Goal: Task Accomplishment & Management: Manage account settings

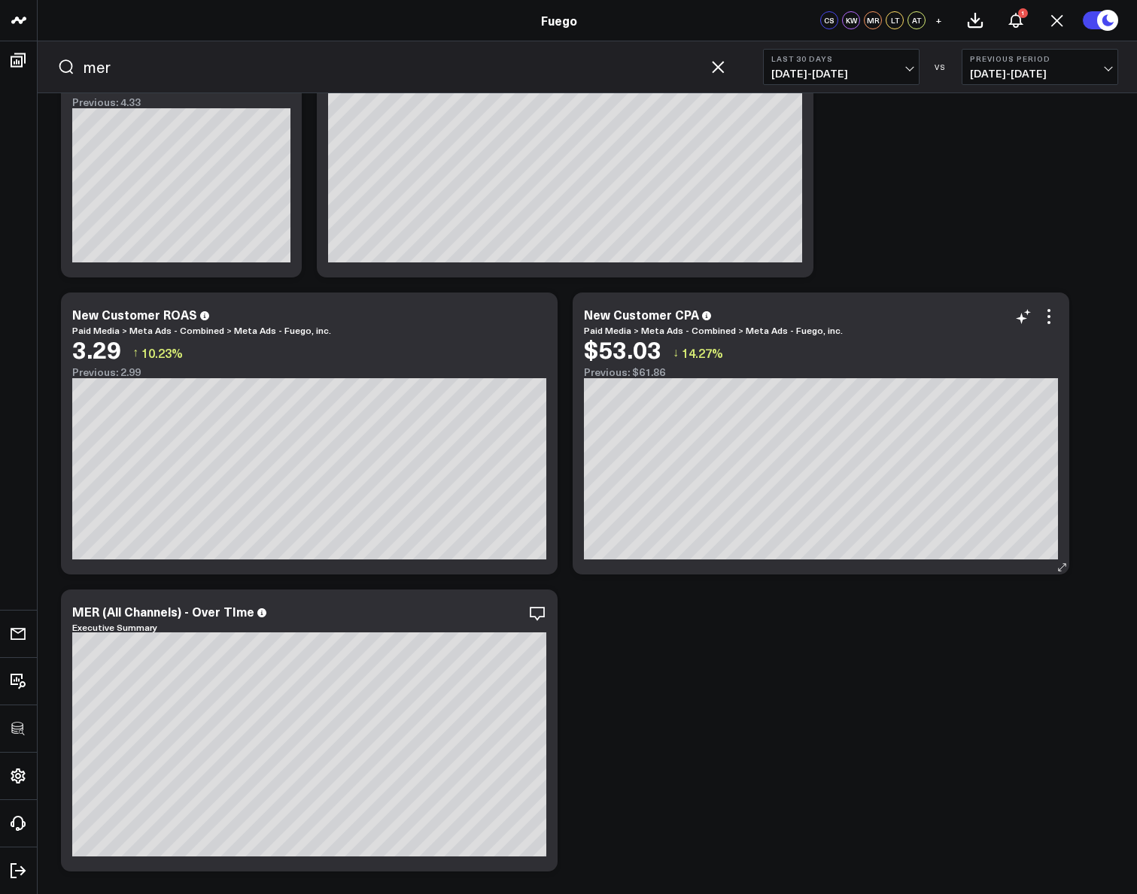
click at [724, 74] on icon "button" at bounding box center [718, 67] width 18 height 18
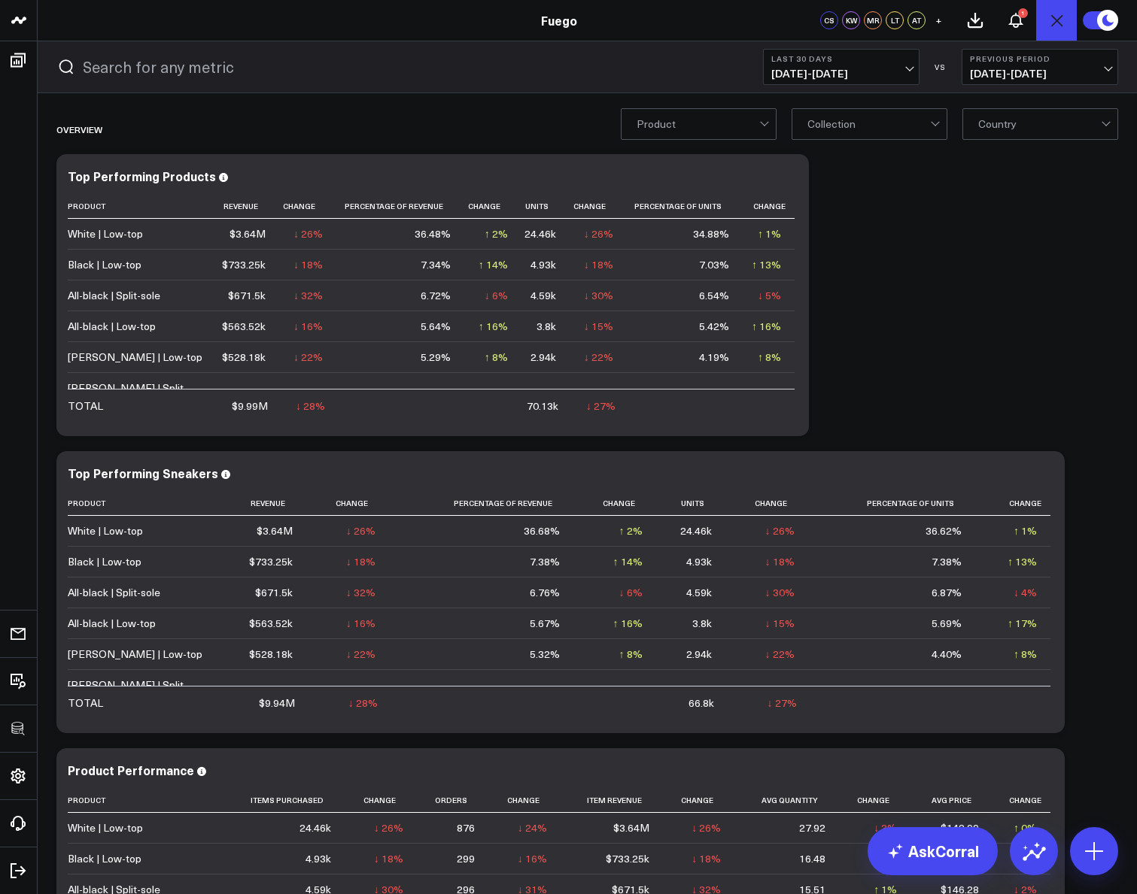
click at [1058, 17] on icon "Open search" at bounding box center [1056, 20] width 18 height 18
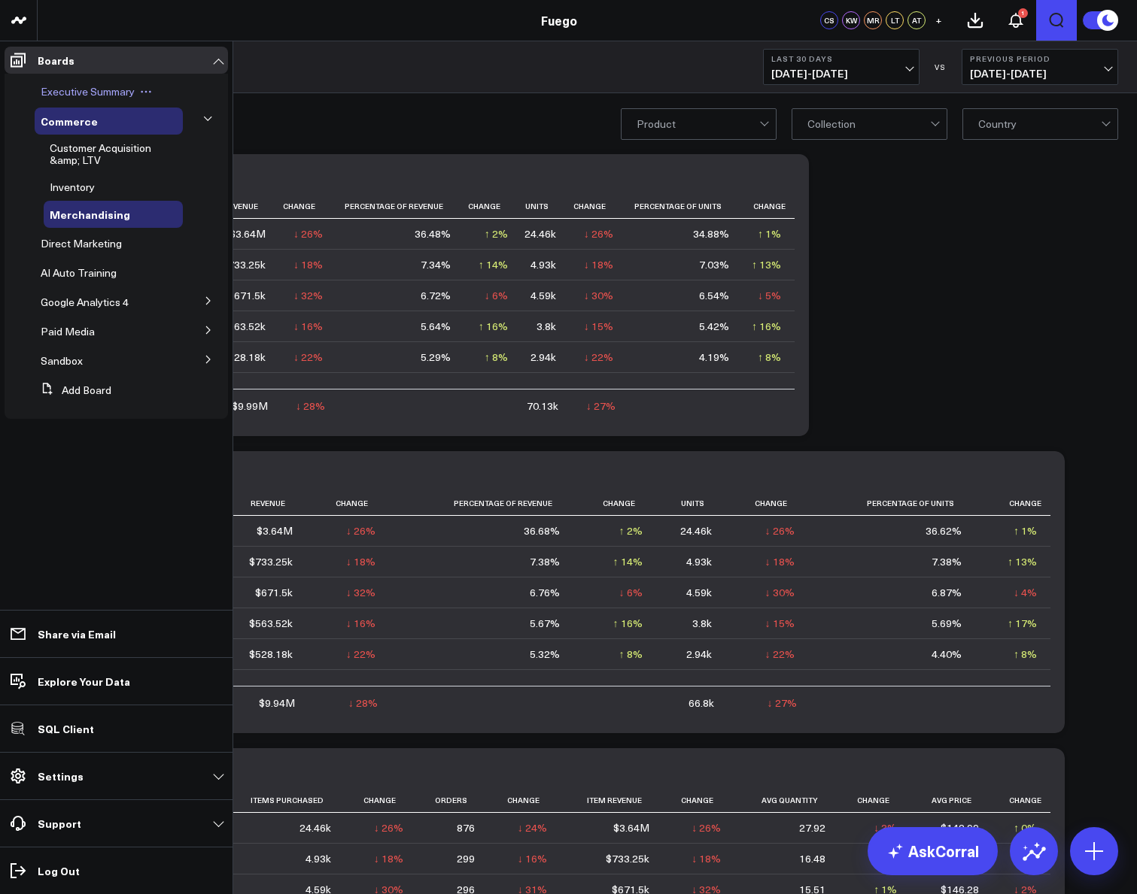
click at [59, 86] on span "Executive Summary" at bounding box center [88, 91] width 94 height 14
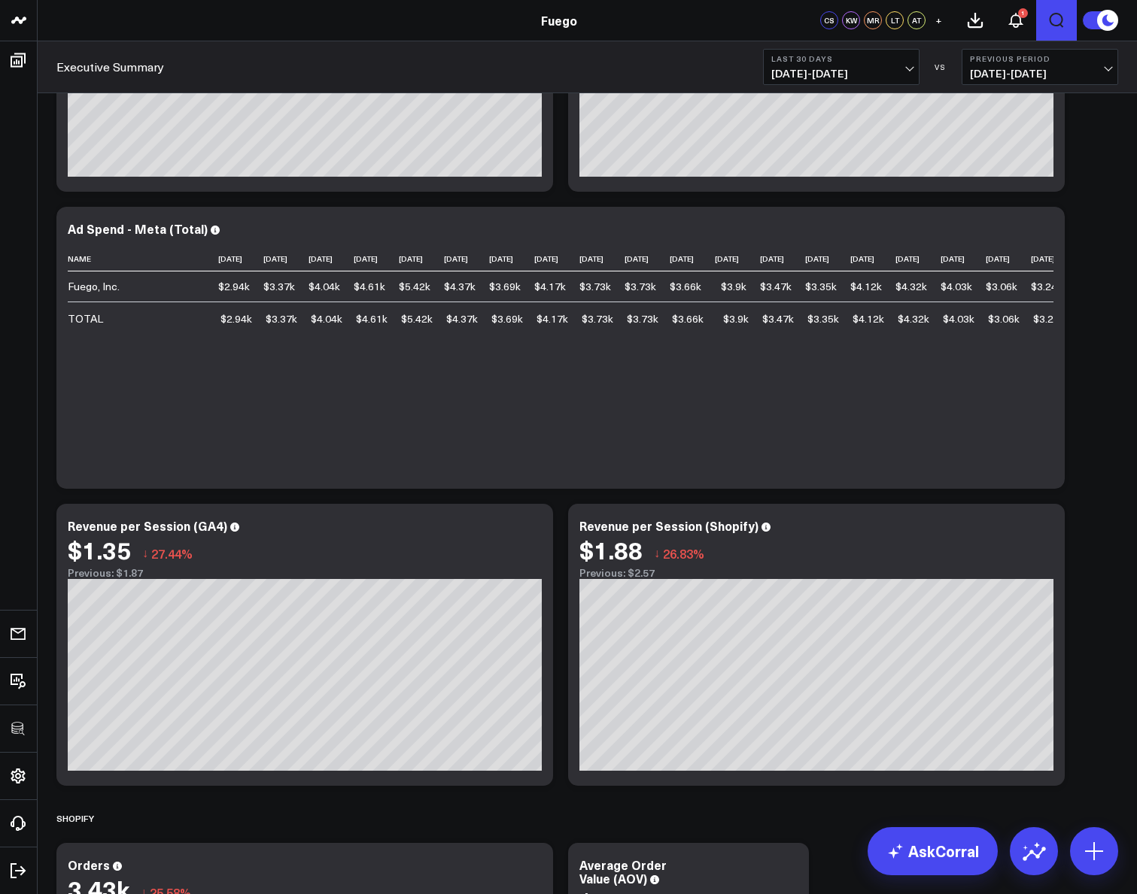
scroll to position [1093, 0]
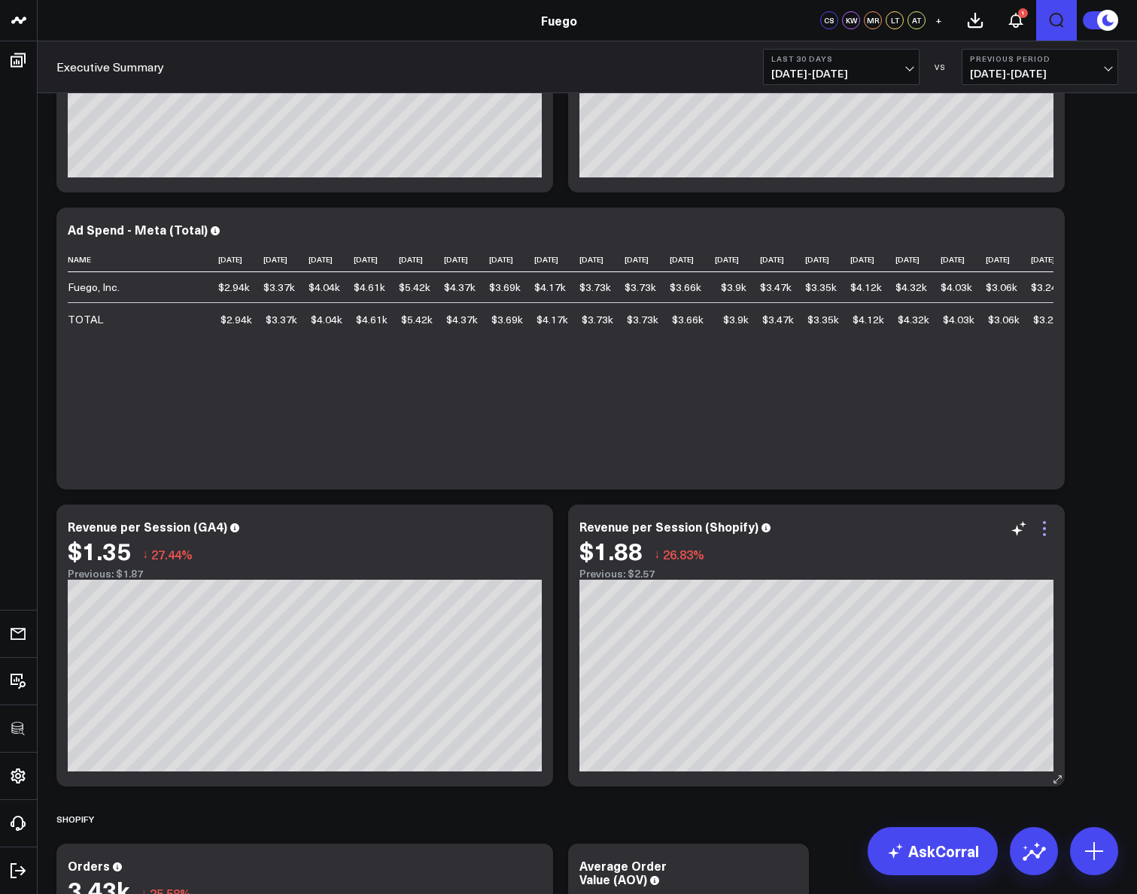
click at [1040, 533] on icon at bounding box center [1044, 529] width 18 height 18
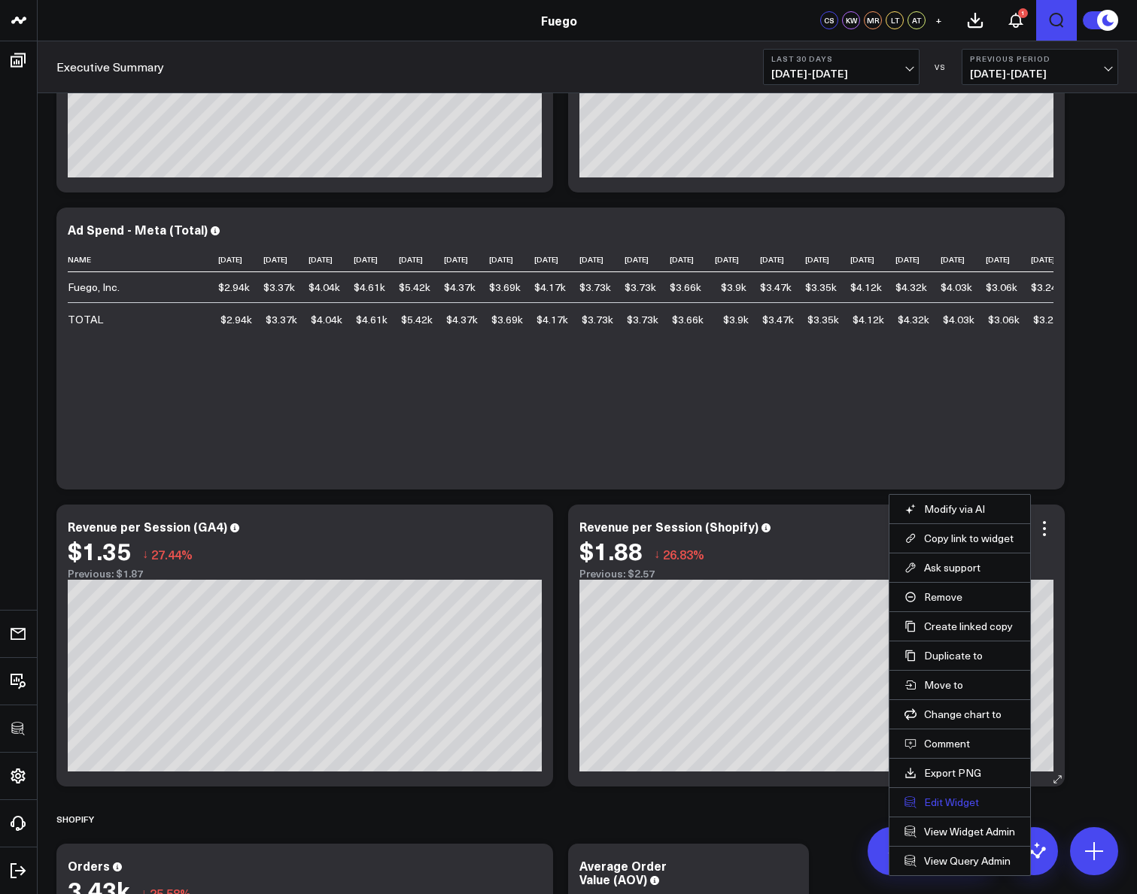
click at [937, 798] on button "Edit Widget" at bounding box center [959, 803] width 111 height 14
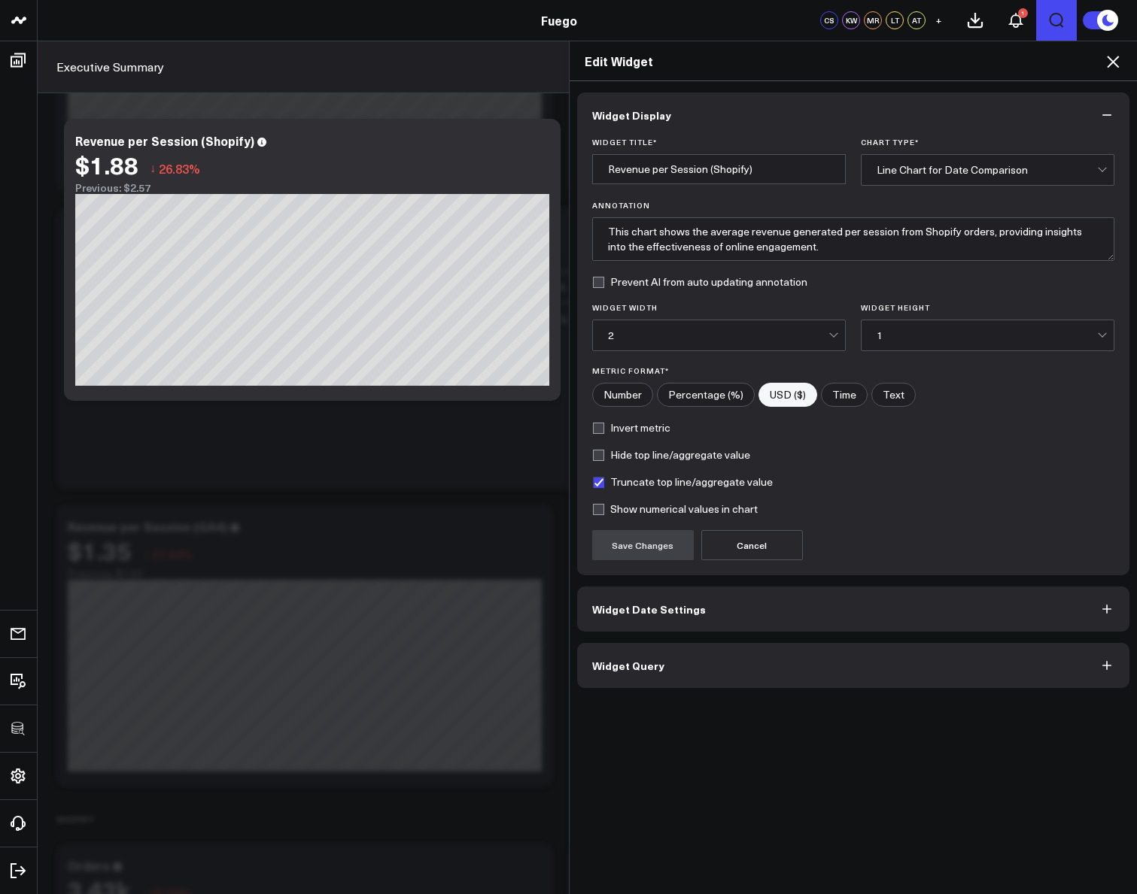
click at [770, 673] on button "Widget Query" at bounding box center [853, 665] width 553 height 45
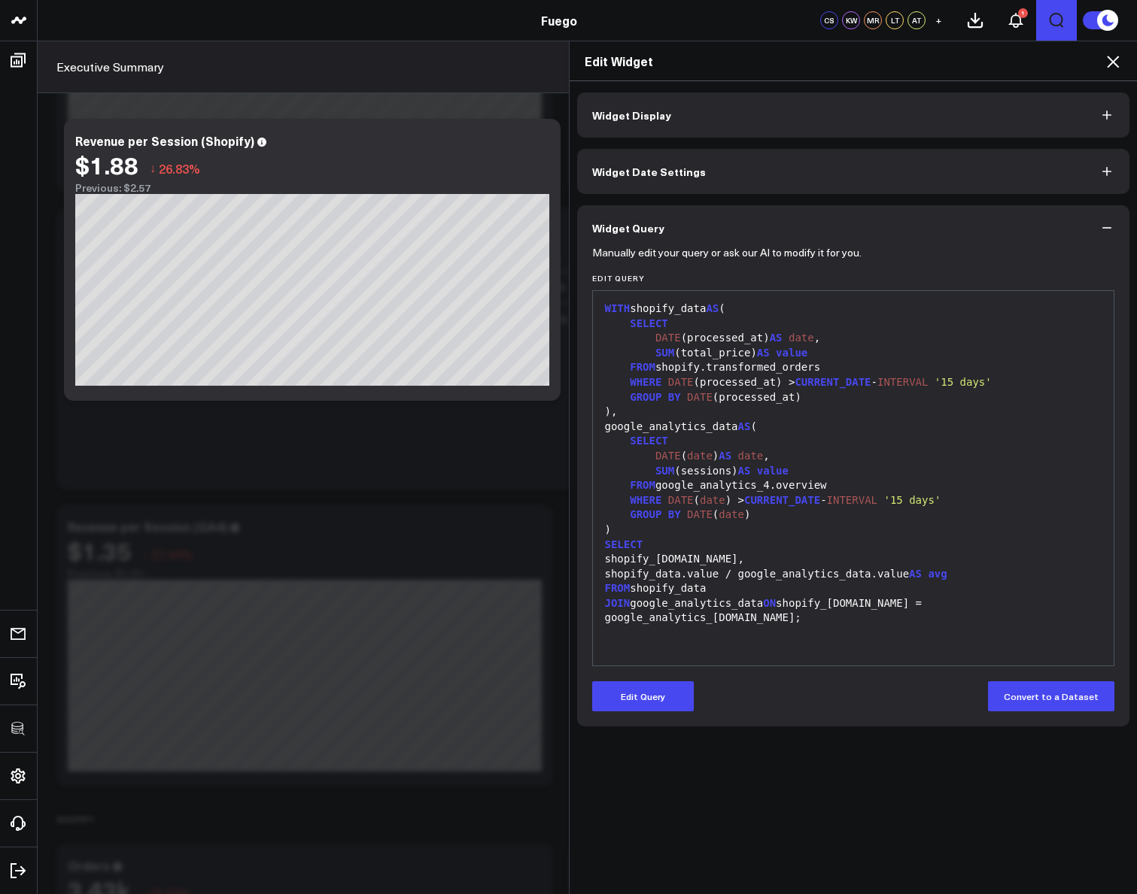
click at [1105, 65] on icon at bounding box center [1113, 62] width 18 height 18
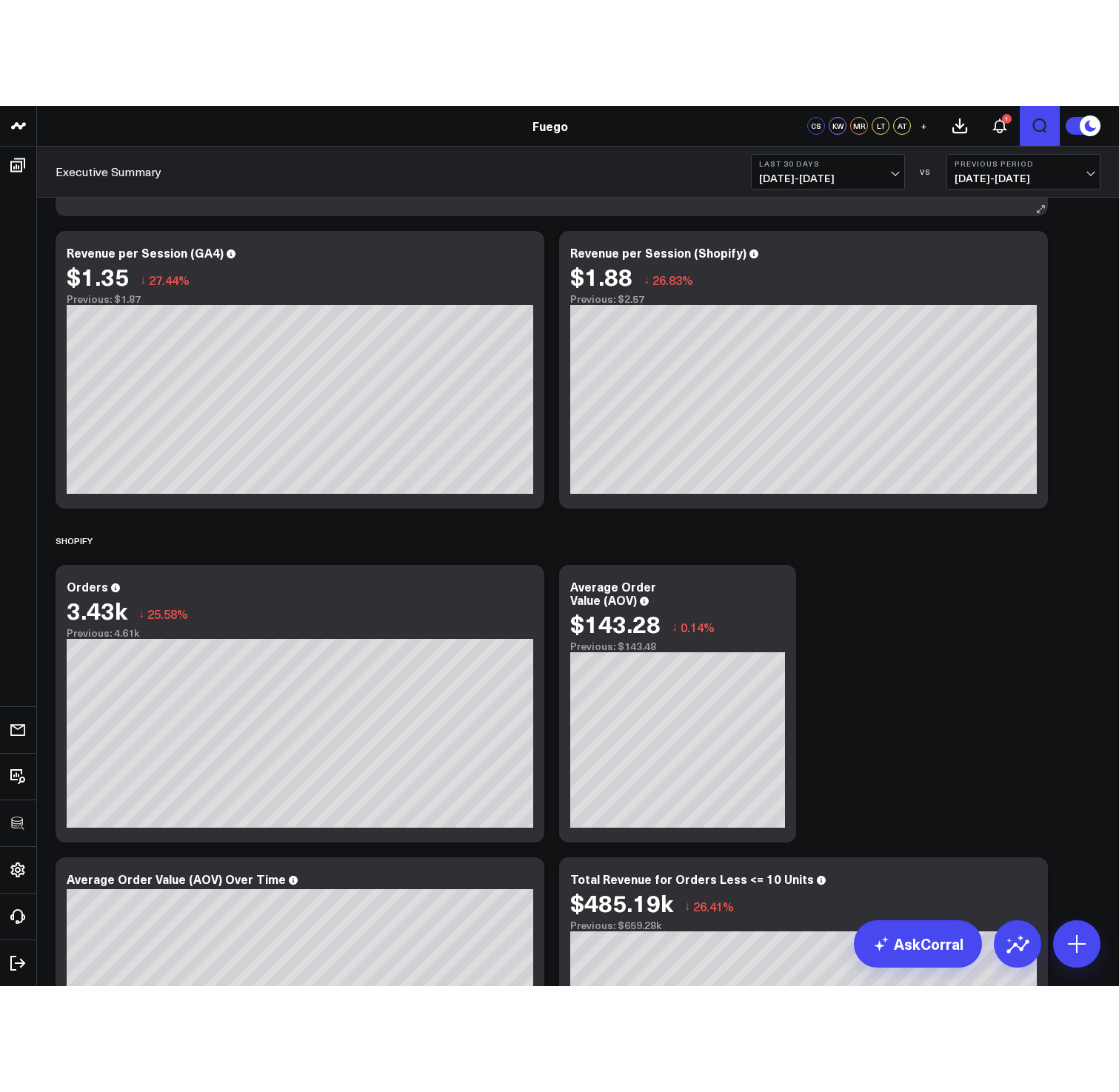
scroll to position [1456, 0]
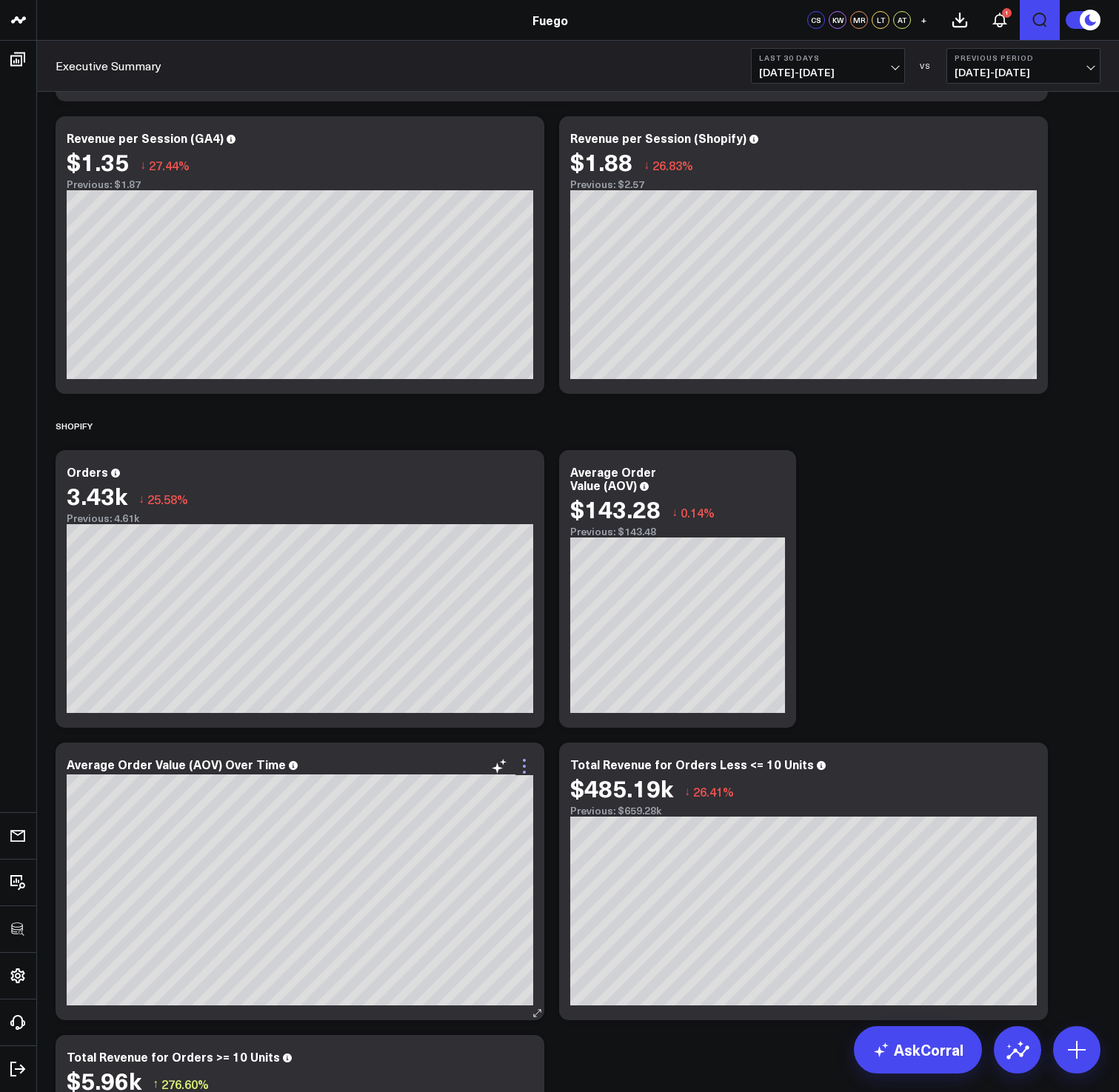
click at [522, 762] on icon at bounding box center [525, 766] width 18 height 18
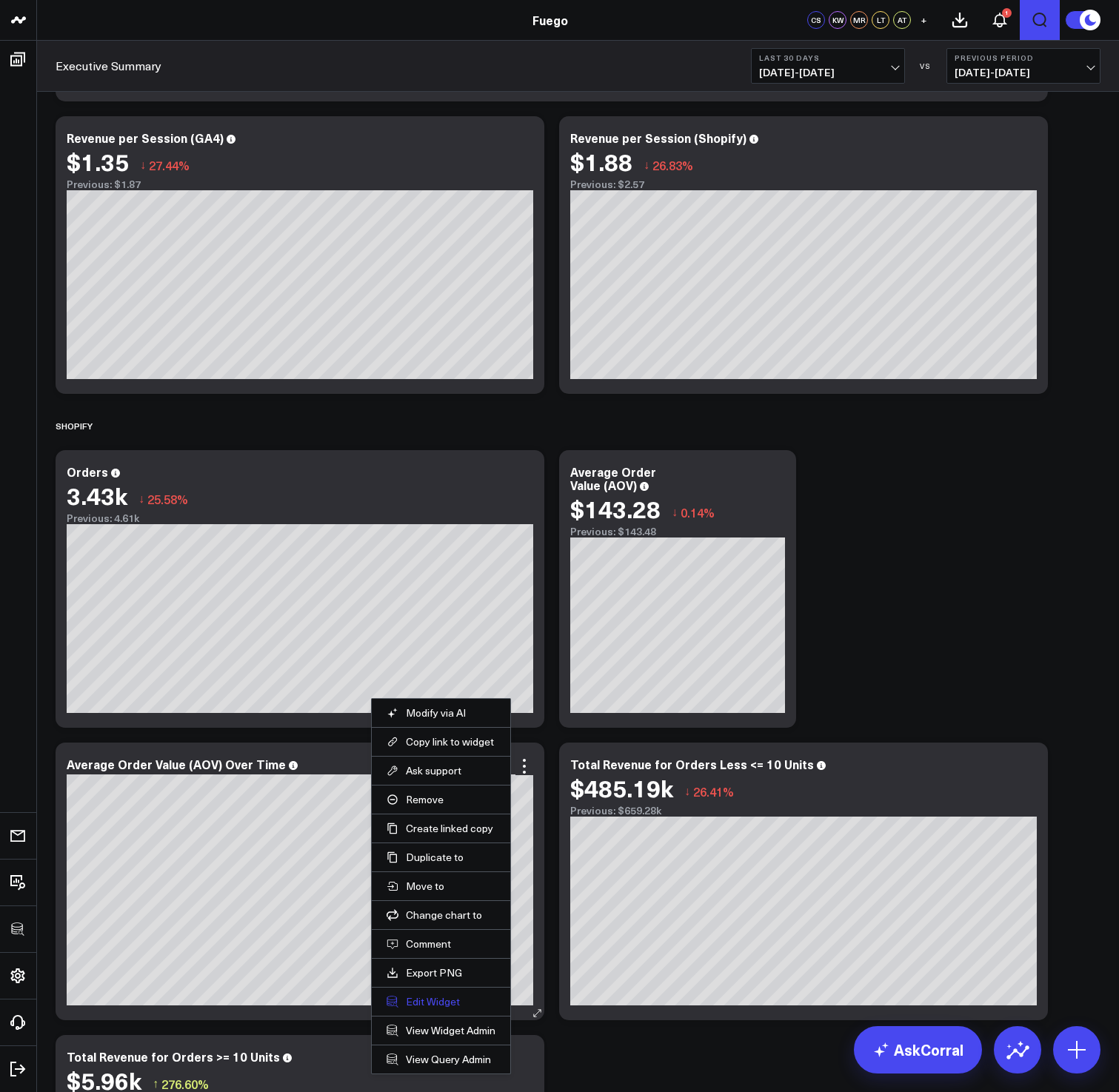
click at [442, 880] on button "Edit Widget" at bounding box center [441, 1001] width 109 height 14
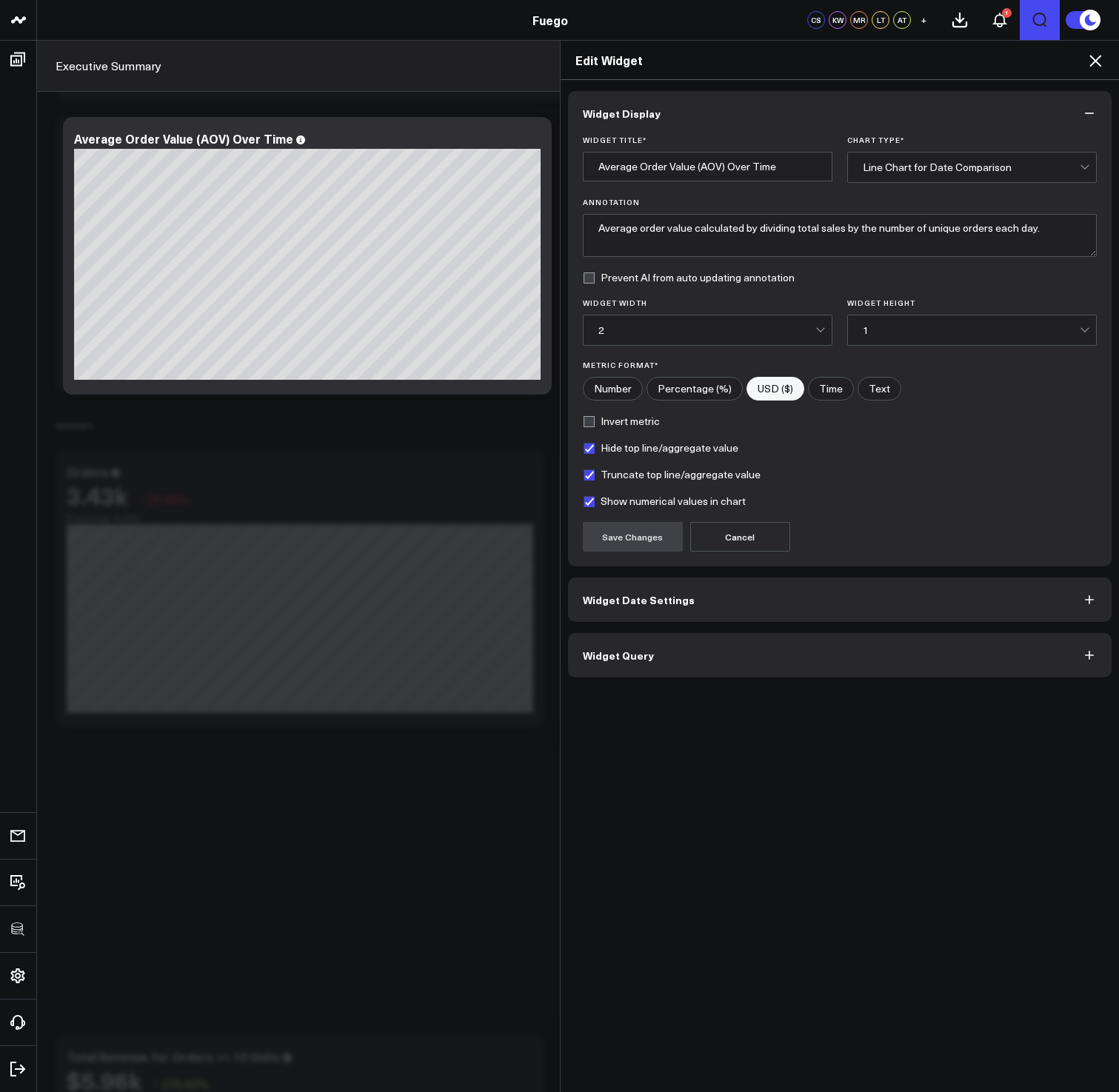
click at [596, 446] on label "Hide top line/aggregate value" at bounding box center [660, 448] width 155 height 12
click at [594, 446] on input "Hide top line/aggregate value" at bounding box center [589, 448] width 12 height 12
checkbox input "false"
click at [617, 546] on button "Save Changes" at bounding box center [633, 536] width 100 height 30
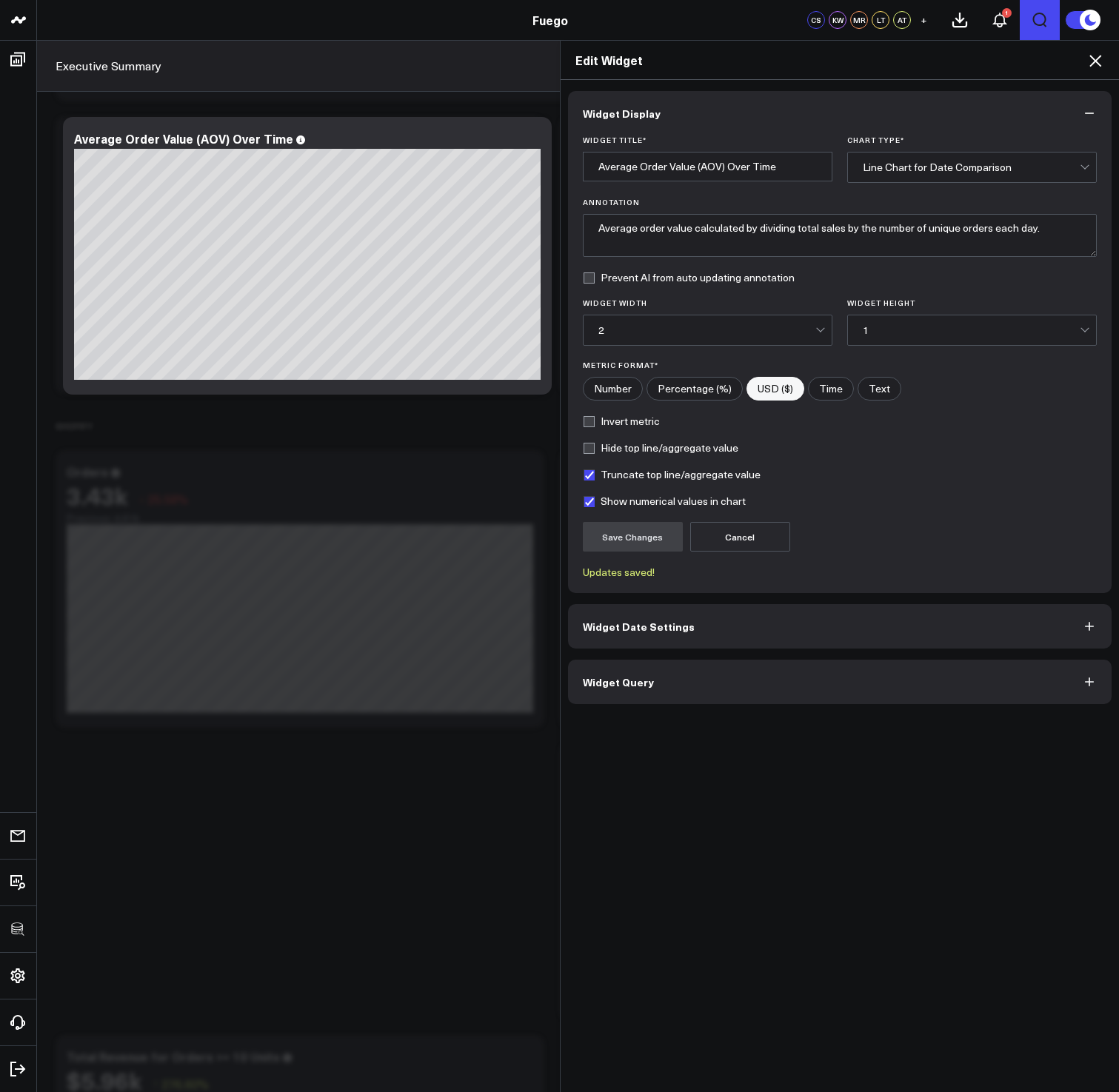
click at [1097, 55] on icon at bounding box center [1095, 61] width 18 height 18
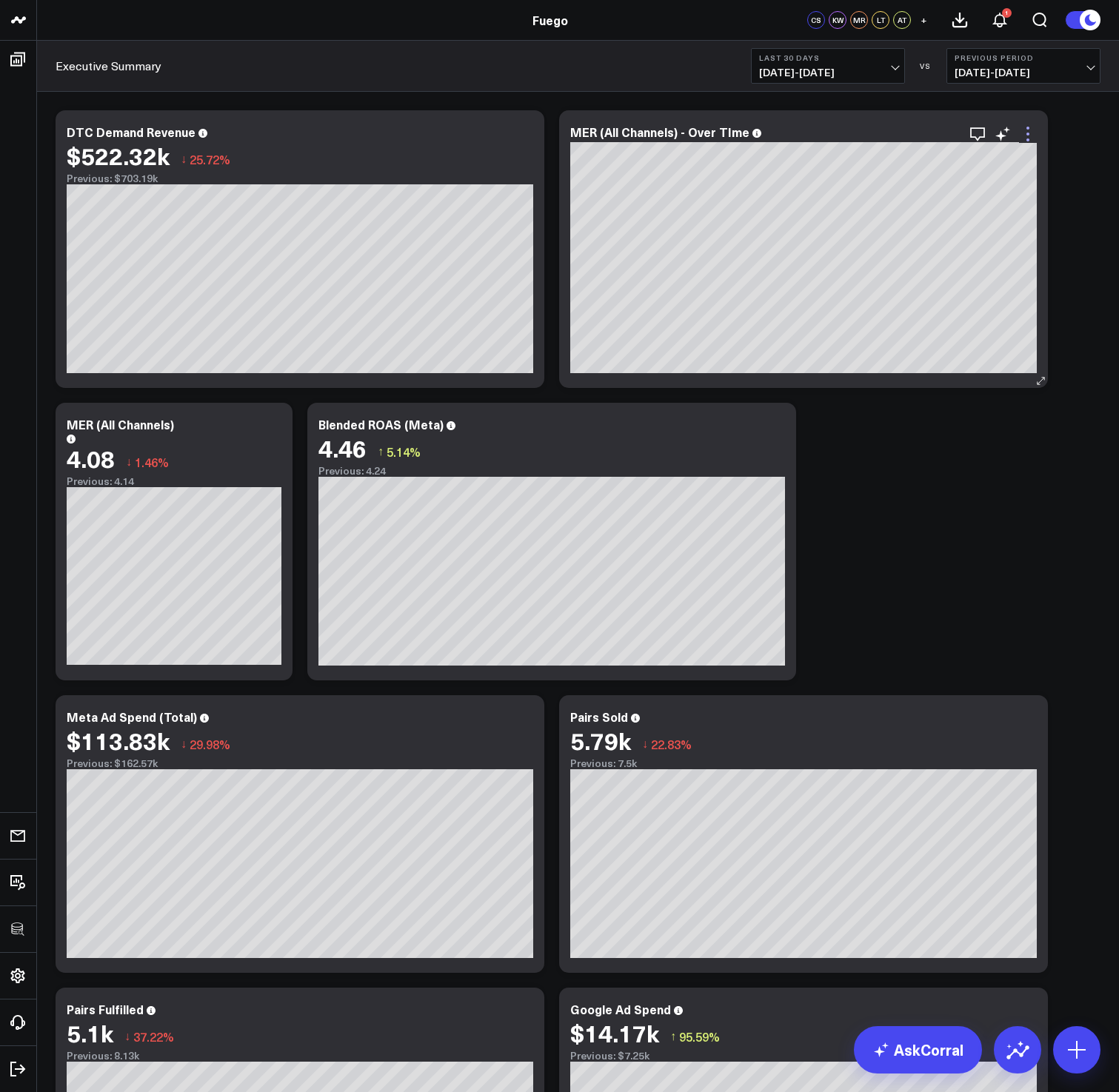
click at [1029, 134] on icon at bounding box center [1027, 134] width 18 height 18
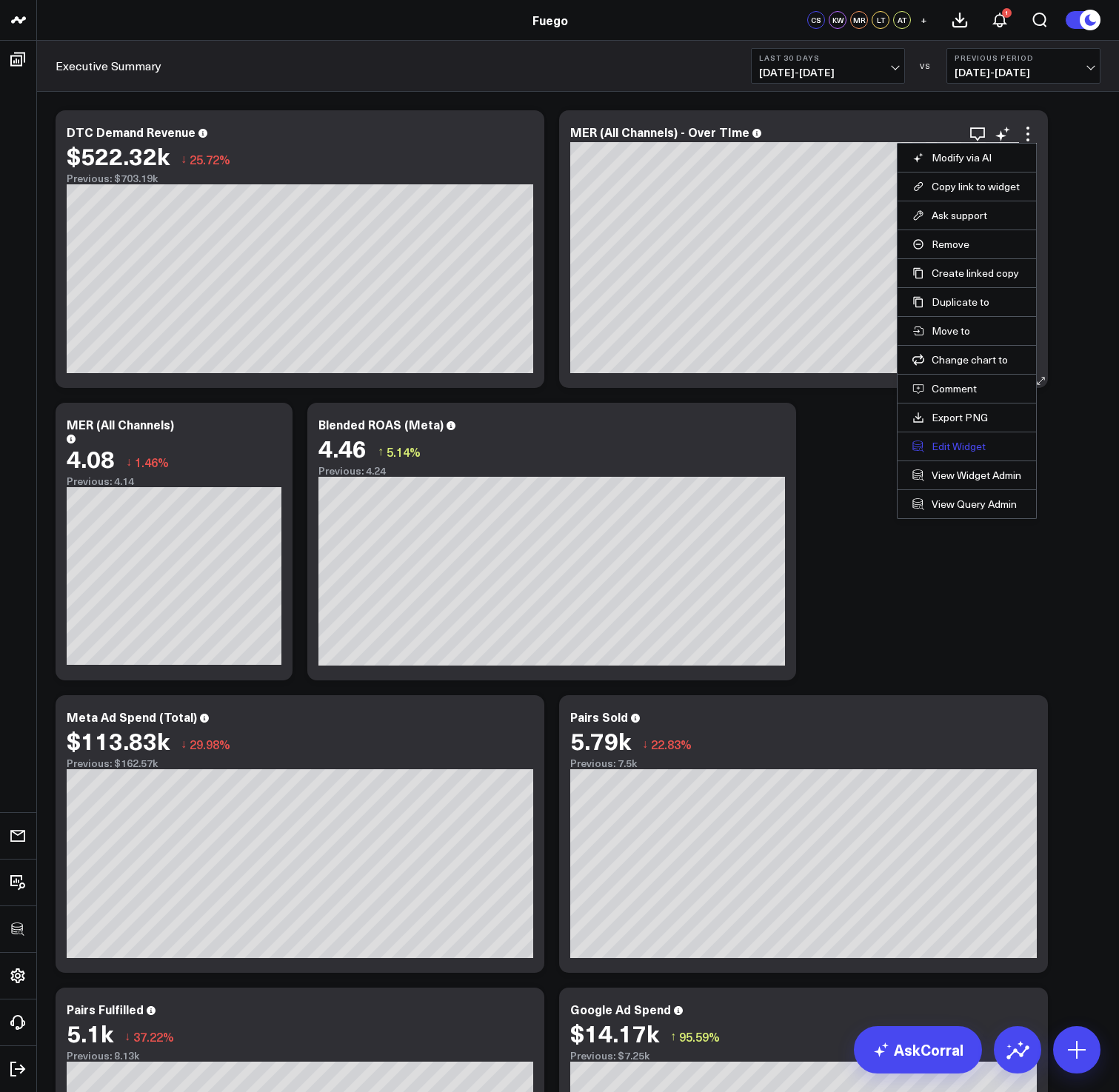
click at [949, 446] on button "Edit Widget" at bounding box center [966, 447] width 109 height 14
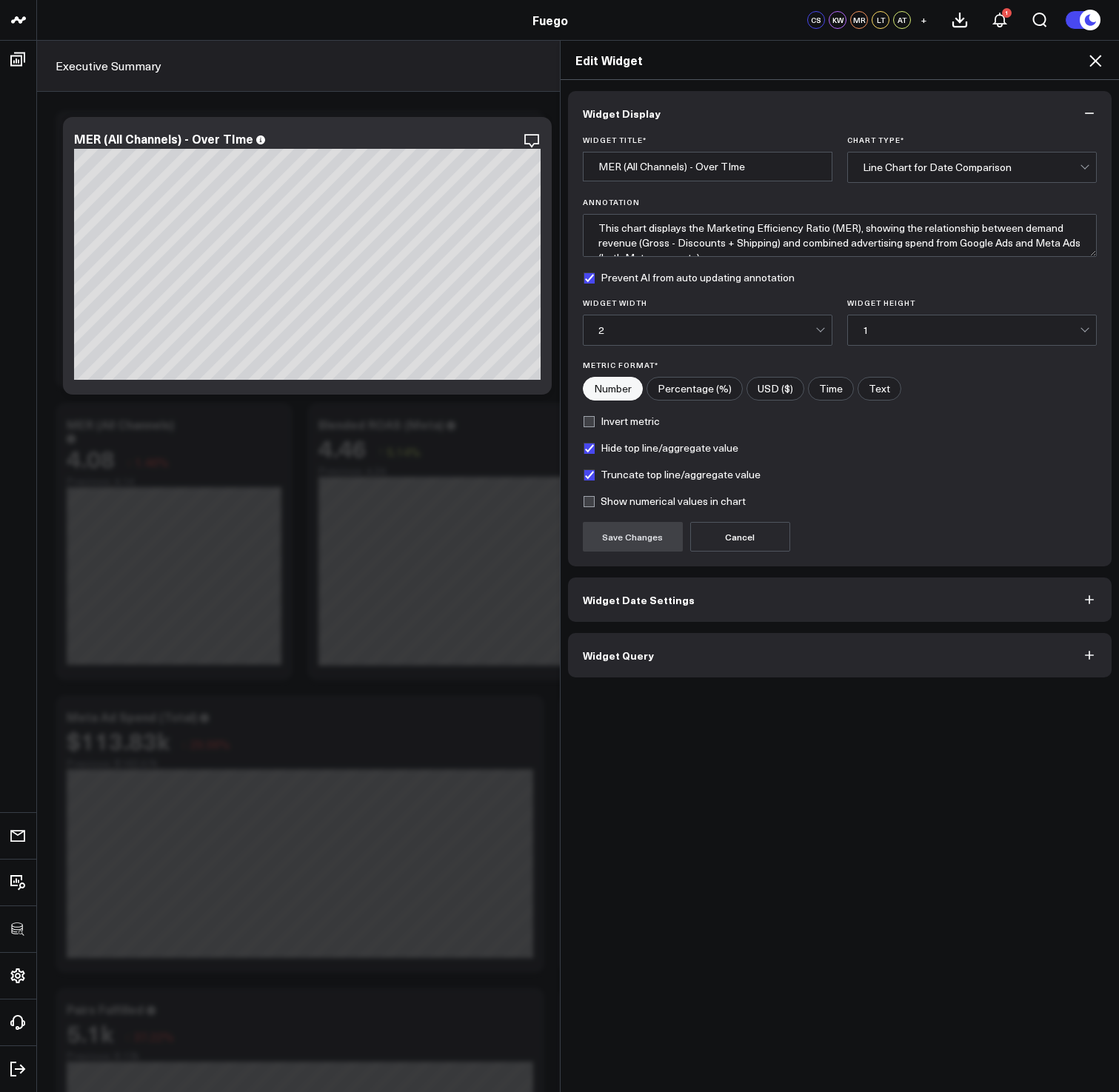
click at [597, 448] on label "Hide top line/aggregate value" at bounding box center [660, 448] width 155 height 12
click at [594, 448] on input "Hide top line/aggregate value" at bounding box center [589, 448] width 12 height 12
checkbox input "false"
click at [609, 550] on button "Save Changes" at bounding box center [633, 536] width 100 height 30
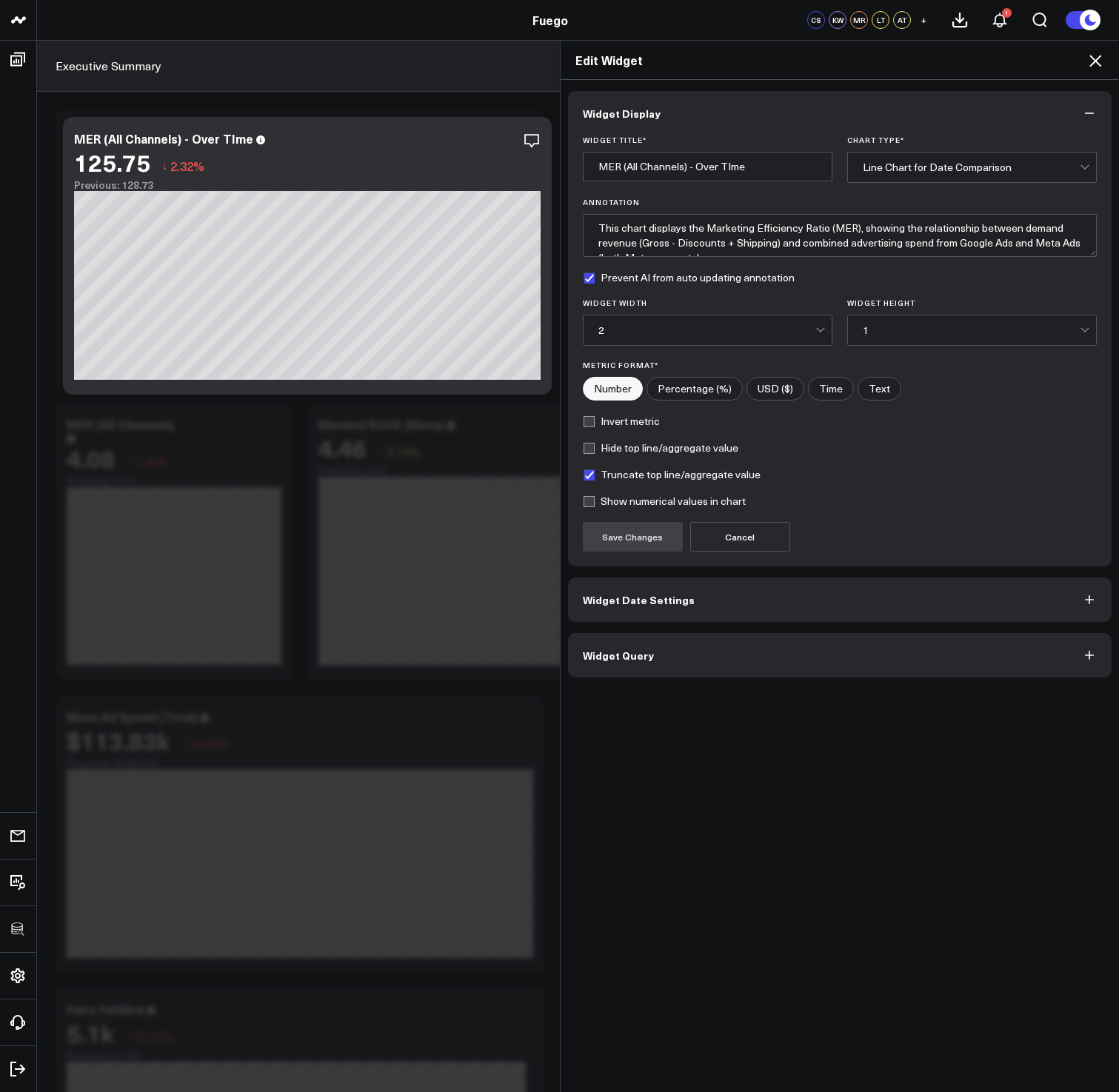
click at [1101, 56] on icon at bounding box center [1095, 61] width 18 height 18
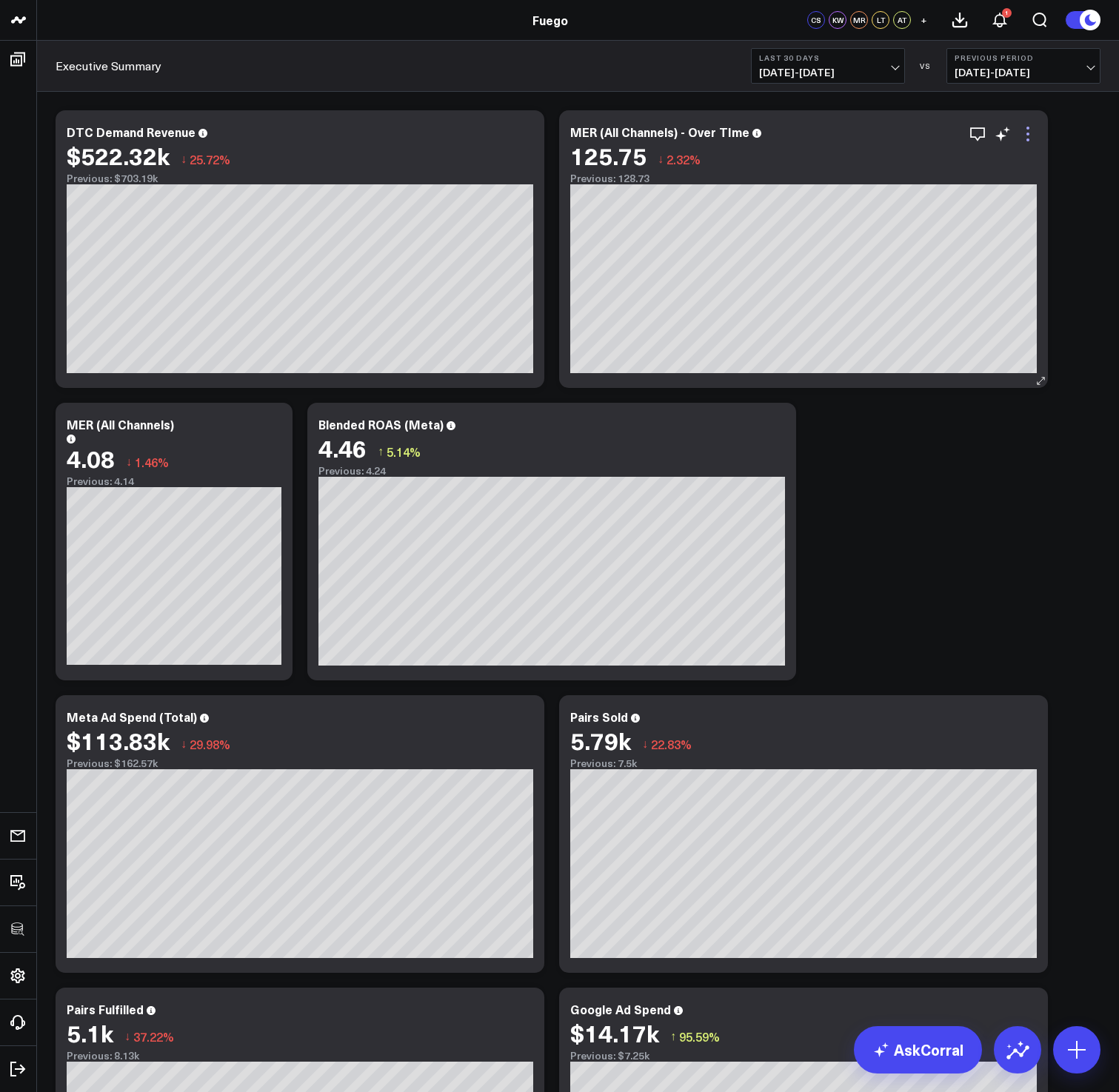
click at [1029, 131] on icon at bounding box center [1027, 134] width 18 height 18
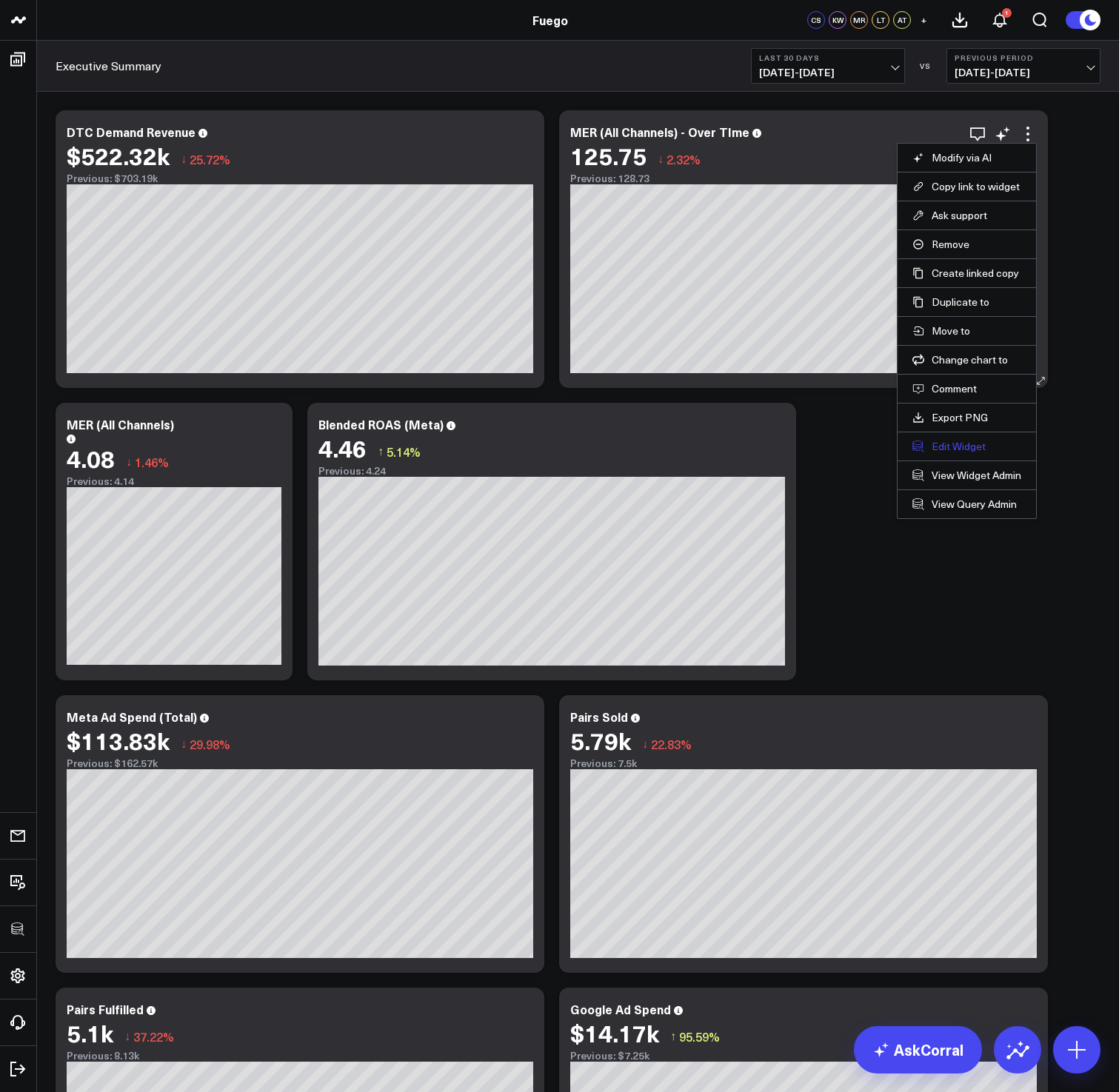
click at [946, 446] on button "Edit Widget" at bounding box center [966, 447] width 109 height 14
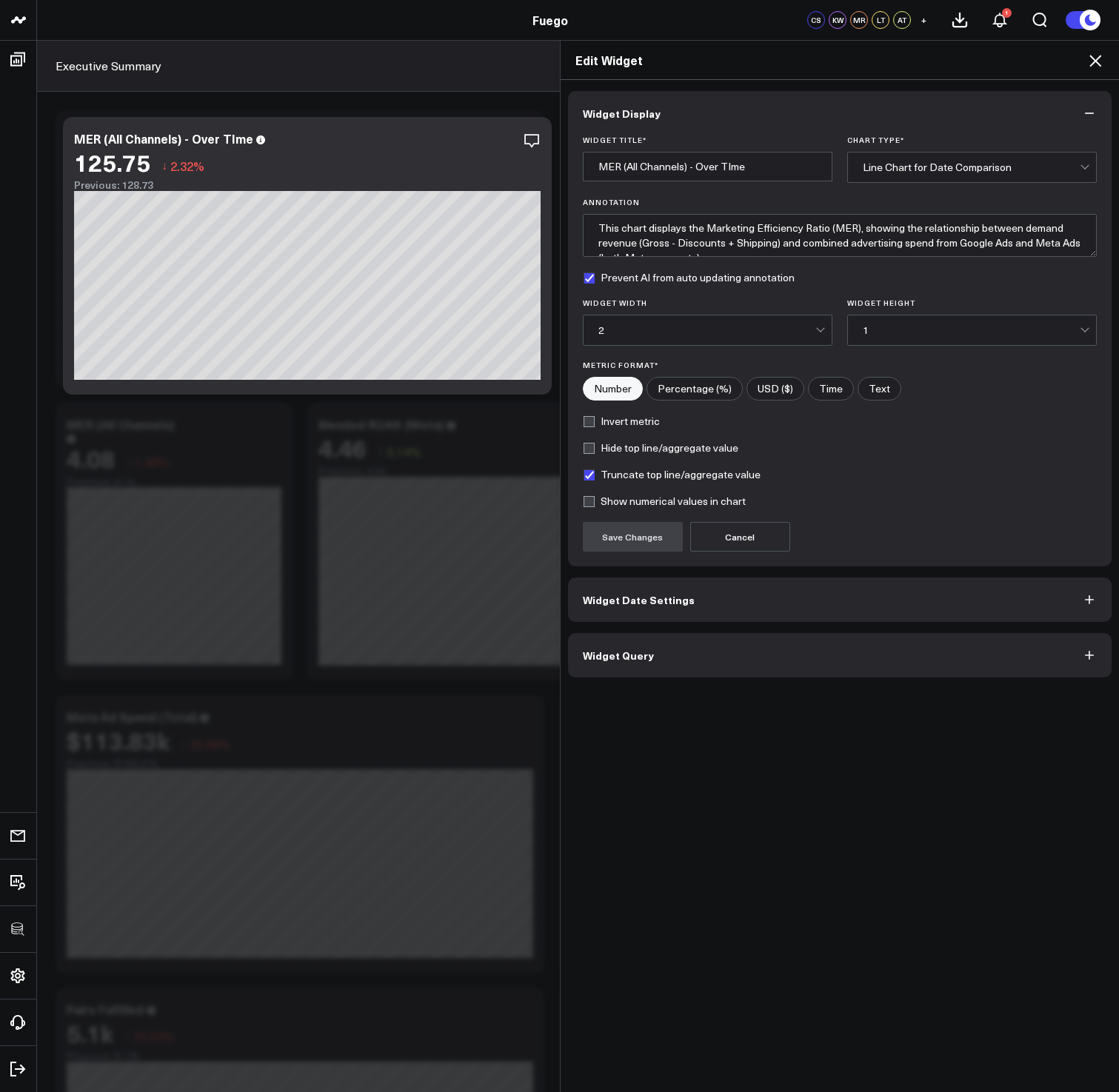
click at [591, 451] on label "Hide top line/aggregate value" at bounding box center [660, 448] width 155 height 12
click at [591, 451] on input "Hide top line/aggregate value" at bounding box center [589, 448] width 12 height 12
checkbox input "true"
click at [623, 530] on button "Save Changes" at bounding box center [633, 536] width 100 height 30
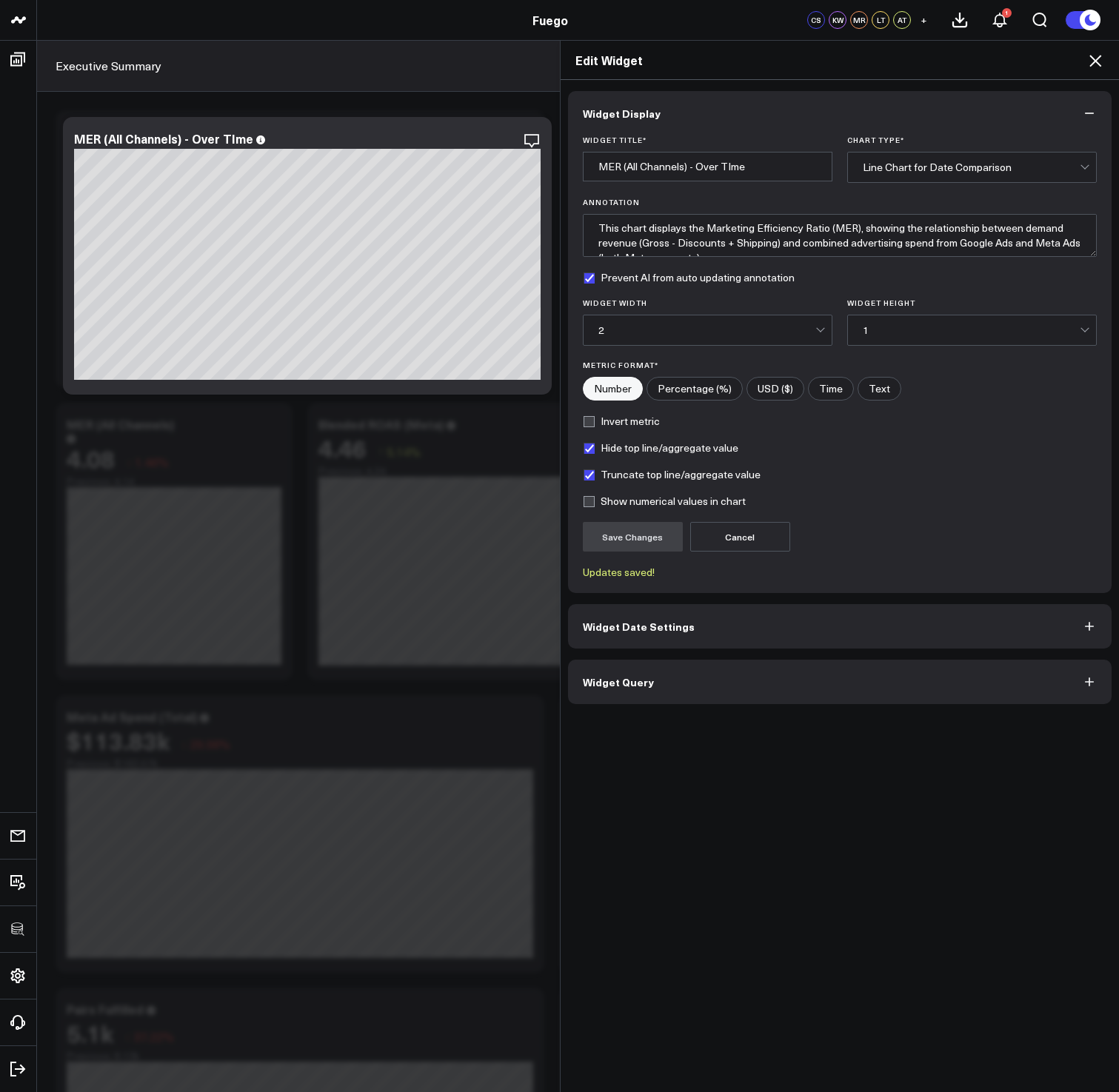
click at [1097, 54] on icon at bounding box center [1095, 61] width 18 height 18
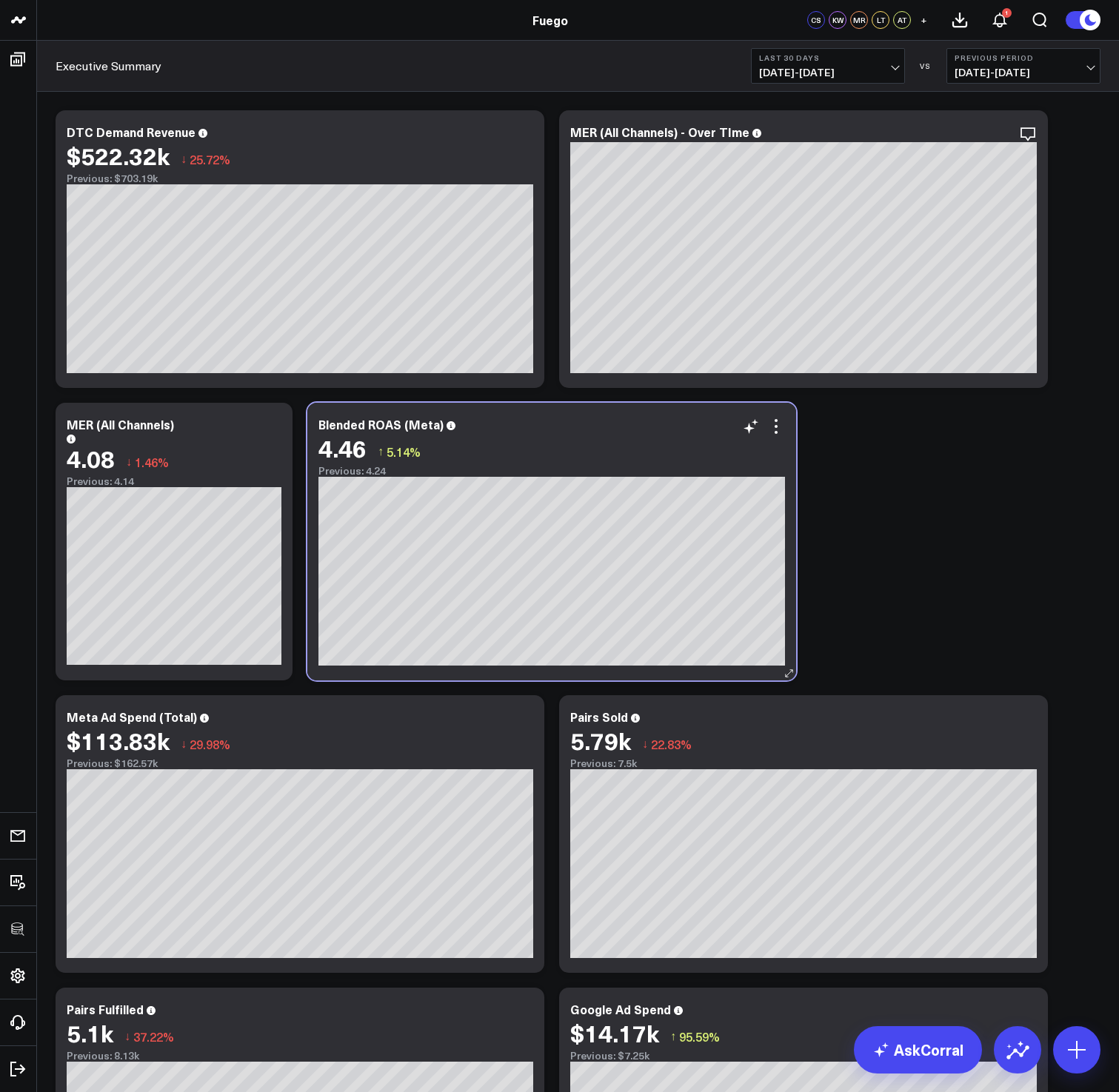
click at [516, 429] on div "Blended ROAS (Meta)" at bounding box center [551, 424] width 466 height 14
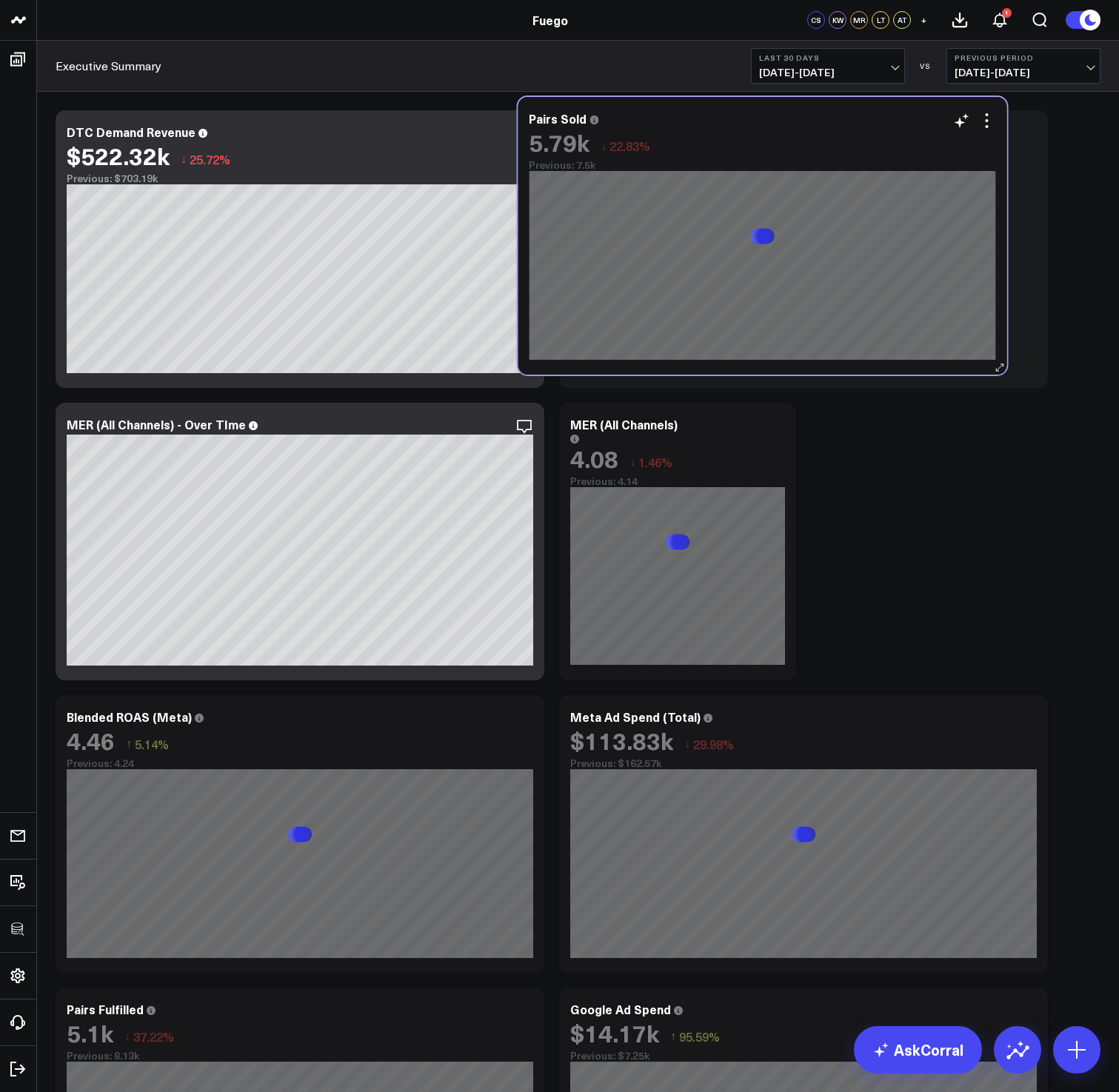
drag, startPoint x: 778, startPoint y: 728, endPoint x: 751, endPoint y: 135, distance: 593.6
click at [751, 135] on div "5.79k ↓ 22.83%" at bounding box center [762, 142] width 466 height 27
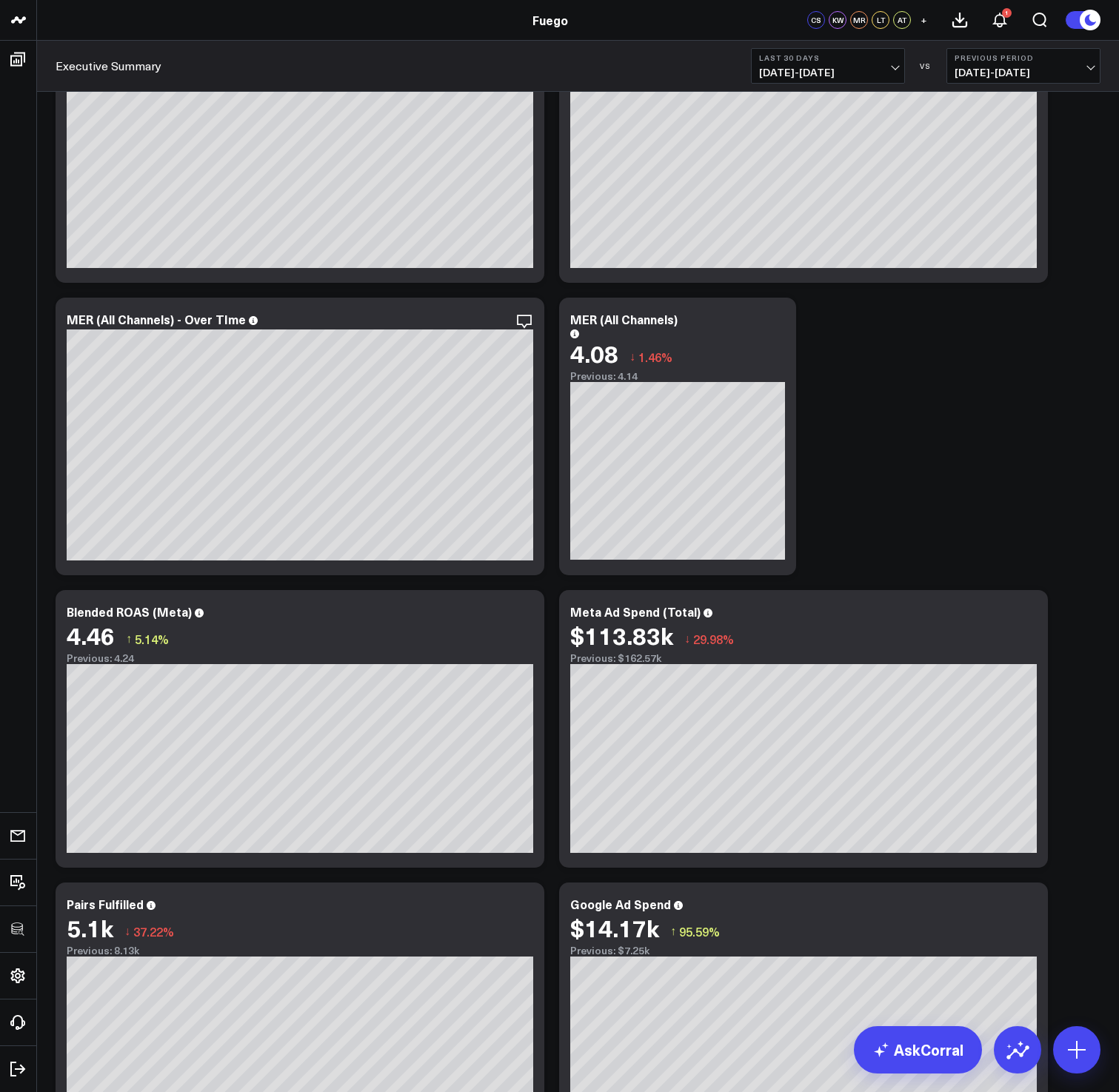
scroll to position [112, 0]
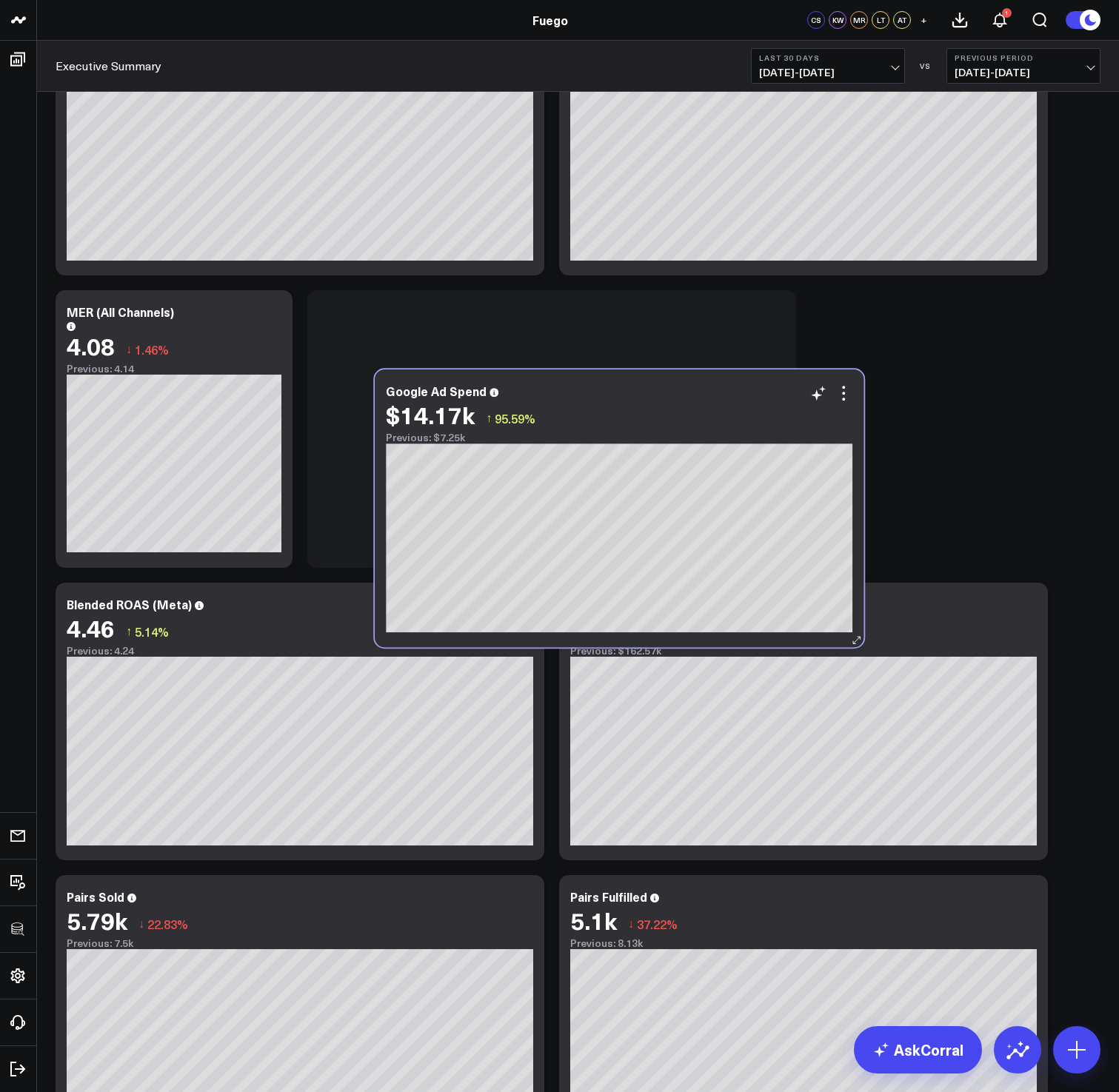
drag, startPoint x: 825, startPoint y: 904, endPoint x: 611, endPoint y: 366, distance: 579.0
click at [611, 384] on div "Google Ad Spend $14.17k ↑ 95.59% Previous: $7.25k" at bounding box center [619, 413] width 466 height 59
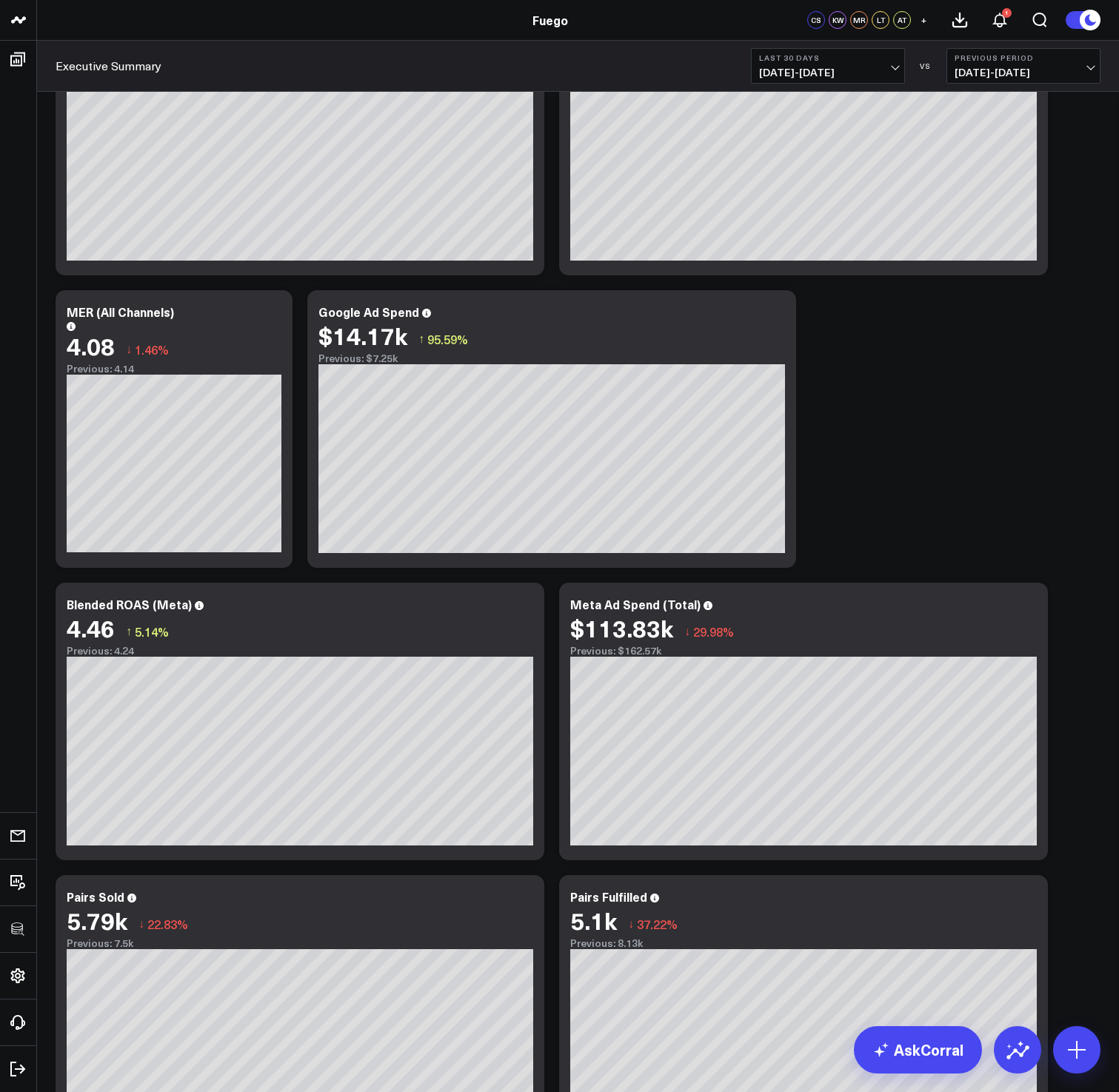
scroll to position [0, 0]
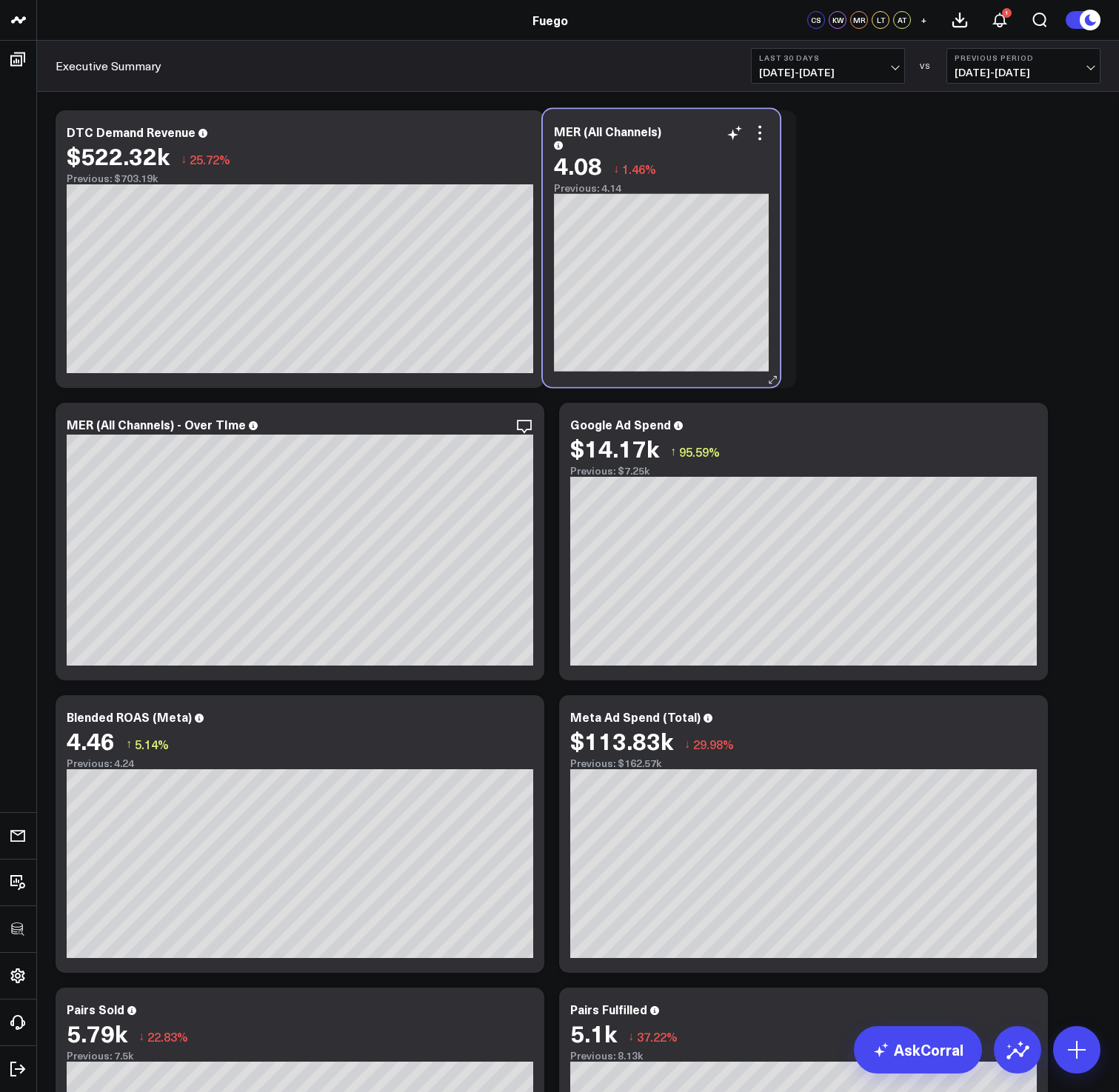
drag, startPoint x: 208, startPoint y: 441, endPoint x: 687, endPoint y: 152, distance: 559.4
click at [689, 150] on div "MER (All Channels) 4.08 ↓ 1.46% Previous: 4.14" at bounding box center [661, 158] width 215 height 70
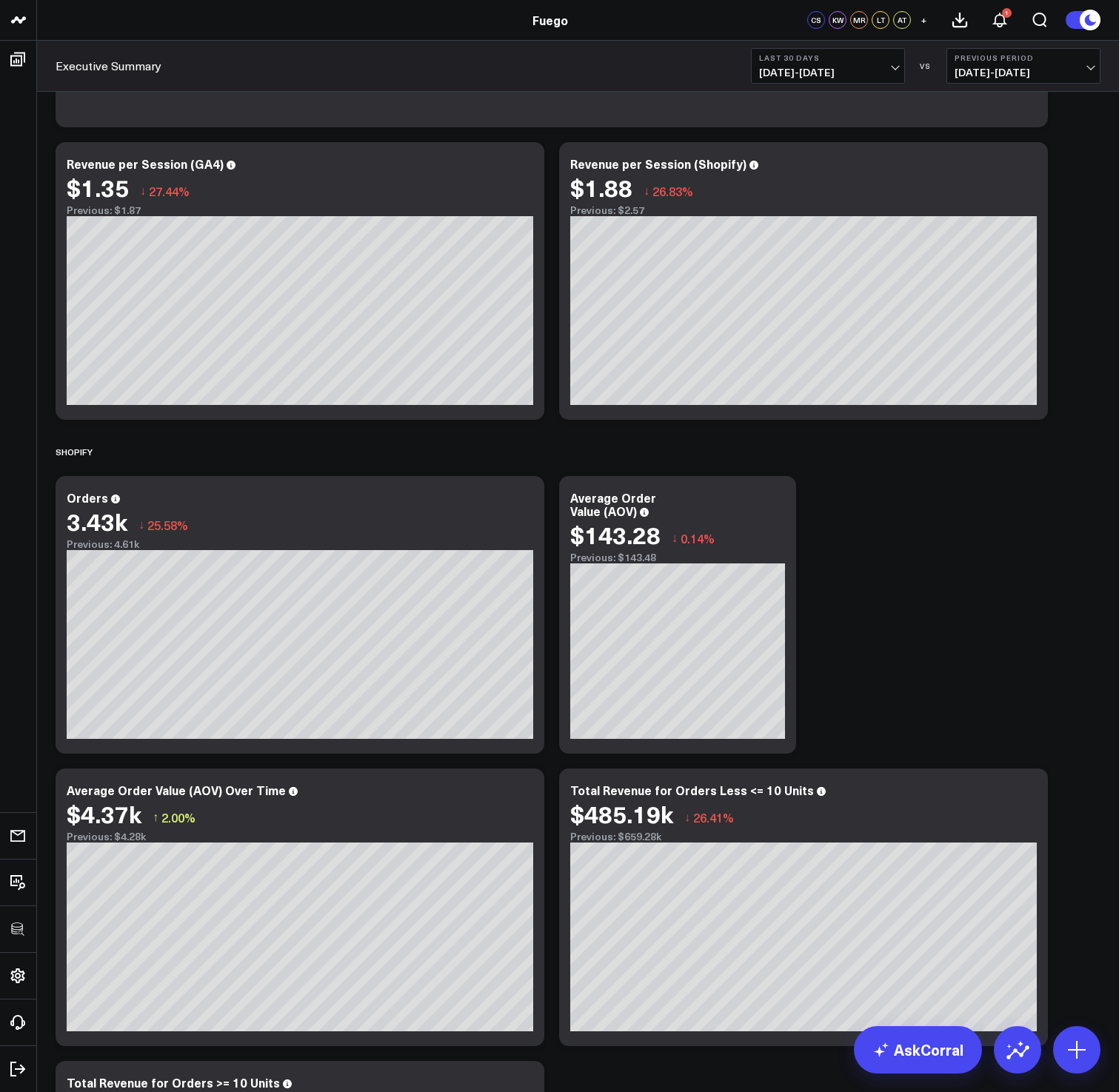
scroll to position [1432, 0]
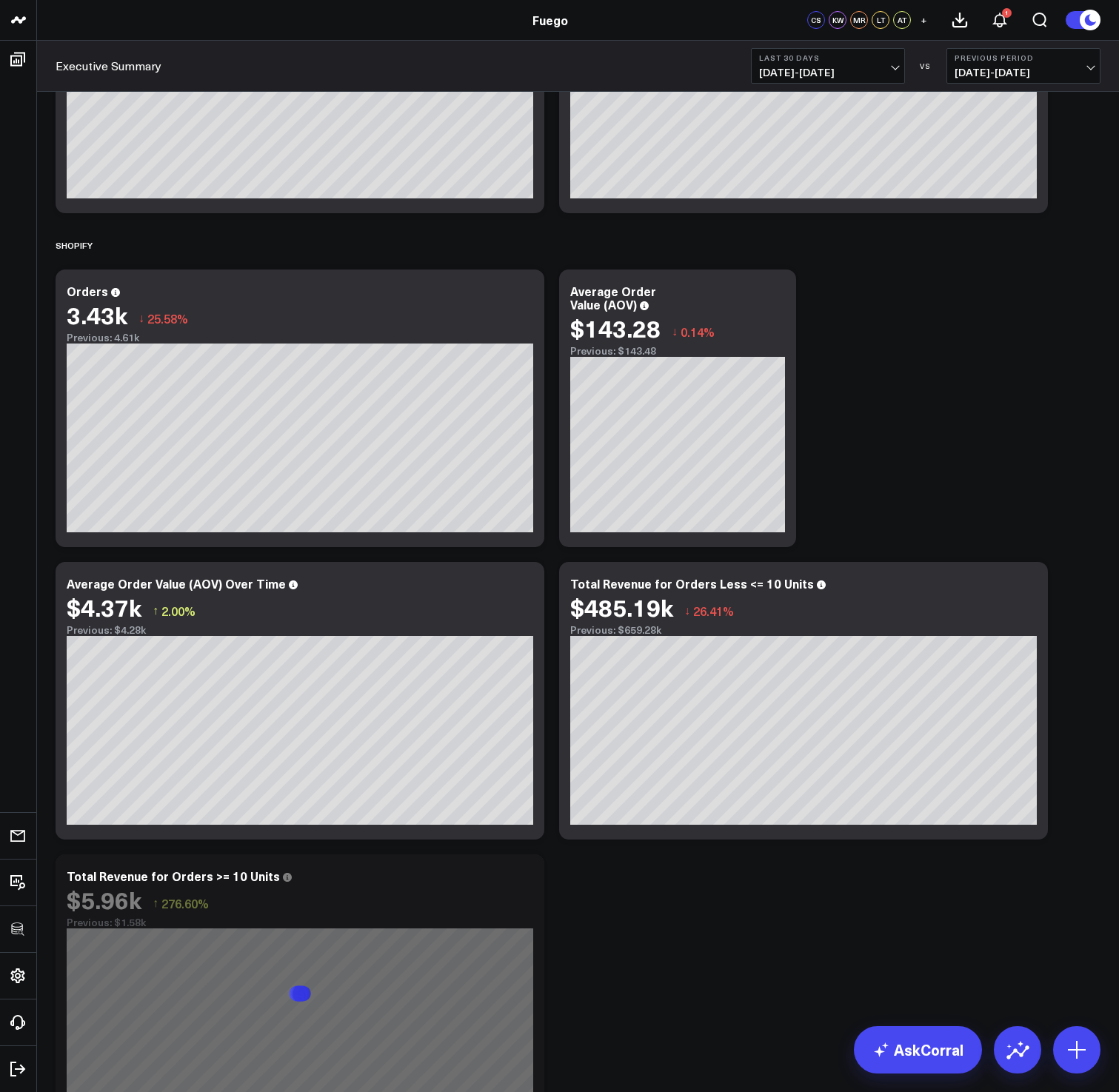
scroll to position [1673, 0]
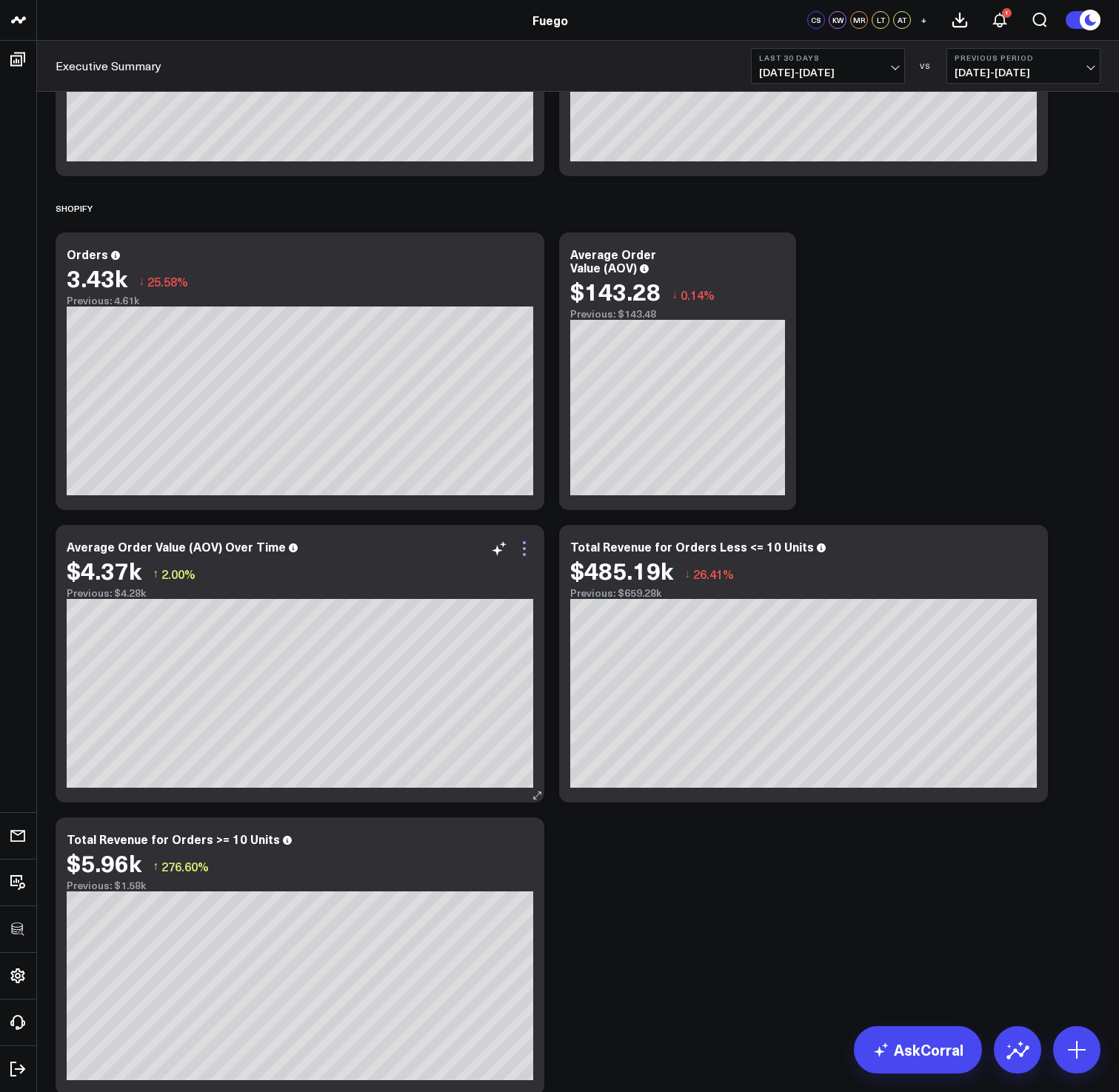
click at [519, 550] on icon at bounding box center [525, 548] width 18 height 18
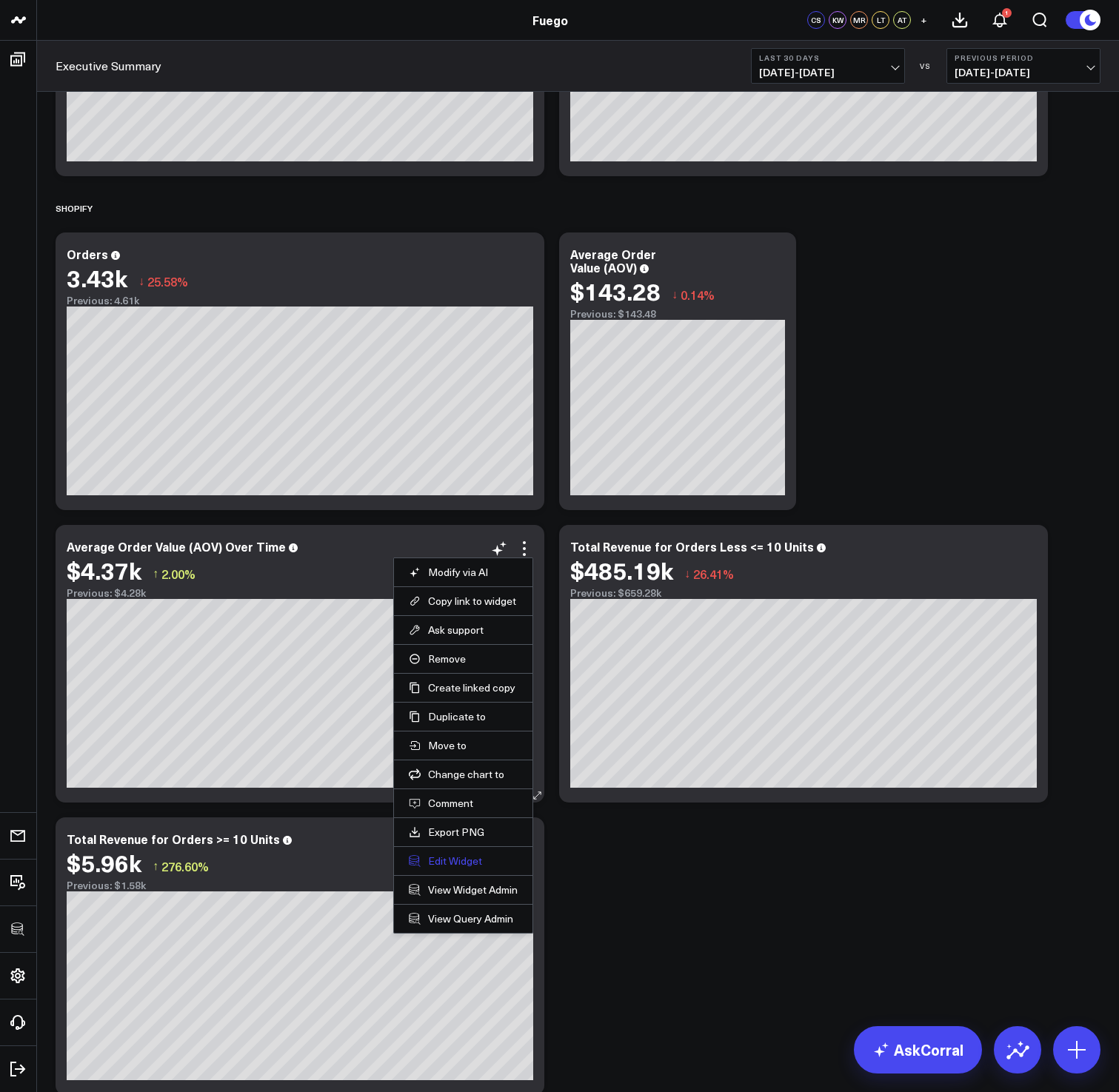
click at [455, 867] on button "Edit Widget" at bounding box center [463, 861] width 109 height 14
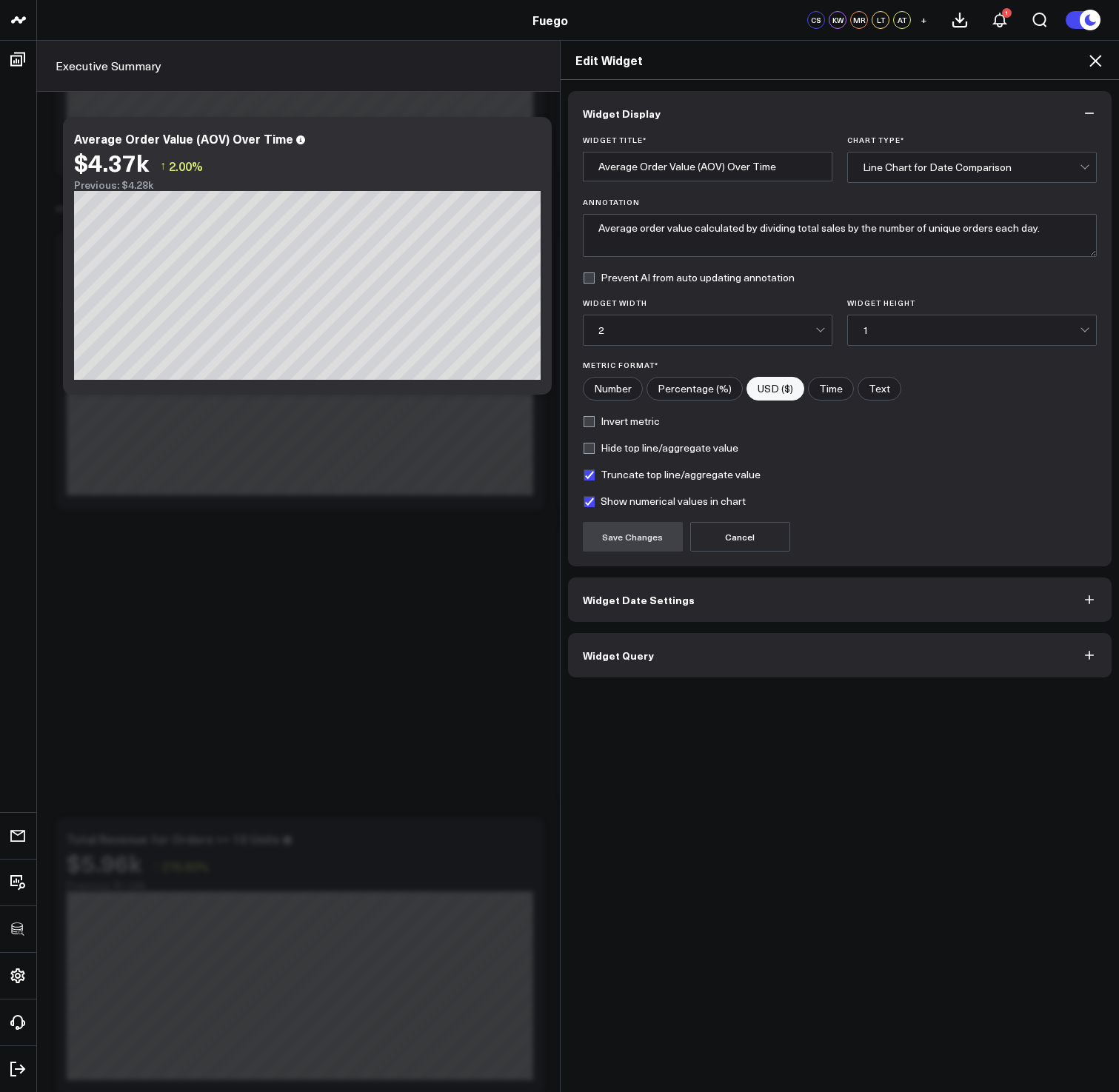
click at [588, 451] on label "Hide top line/aggregate value" at bounding box center [660, 448] width 155 height 12
click at [588, 451] on input "Hide top line/aggregate value" at bounding box center [589, 448] width 12 height 12
checkbox input "true"
click at [602, 535] on button "Save Changes" at bounding box center [633, 536] width 100 height 30
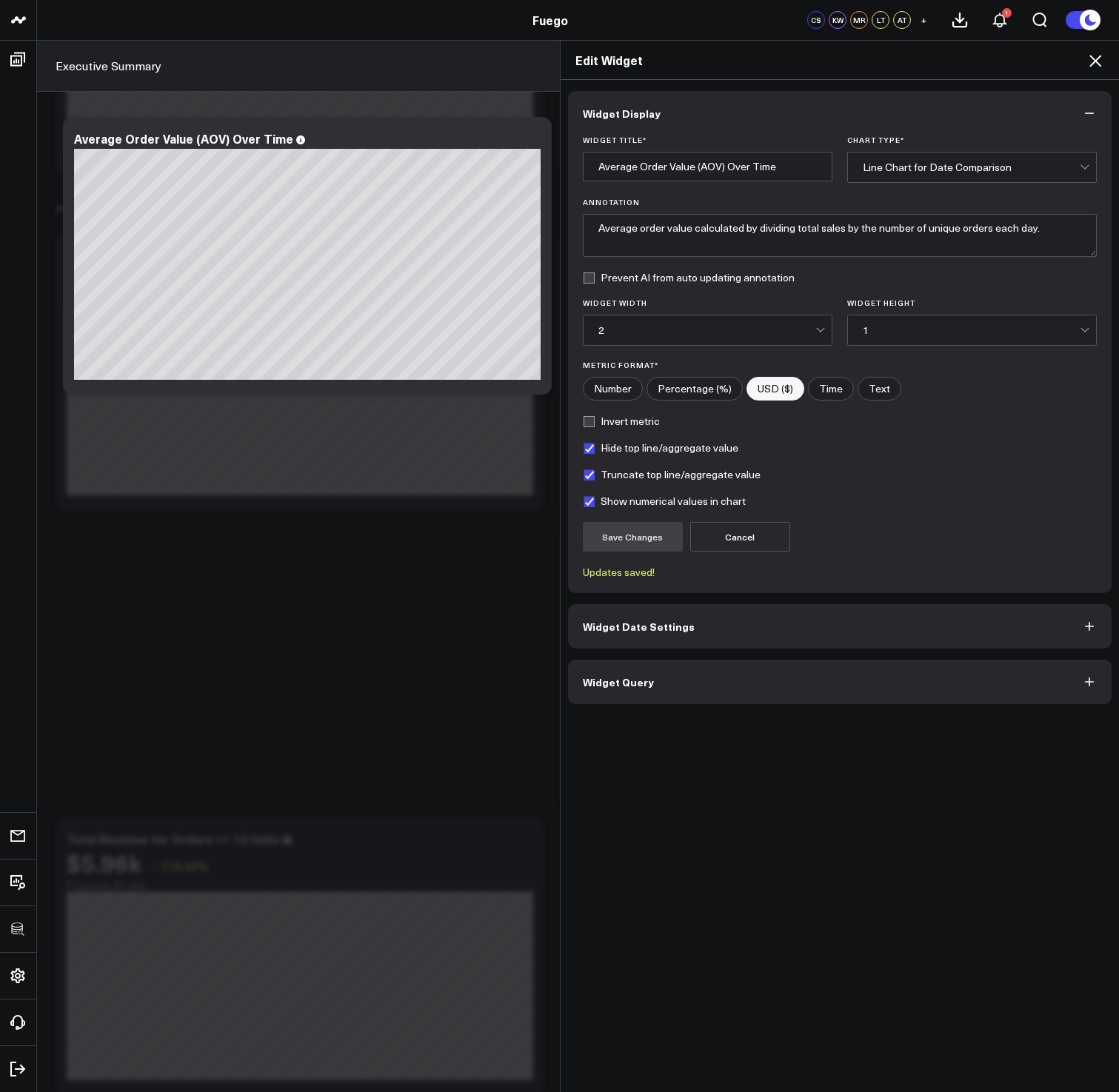
click at [1098, 51] on div "Edit Widget" at bounding box center [839, 60] width 559 height 39
click at [1096, 61] on icon at bounding box center [1095, 61] width 12 height 12
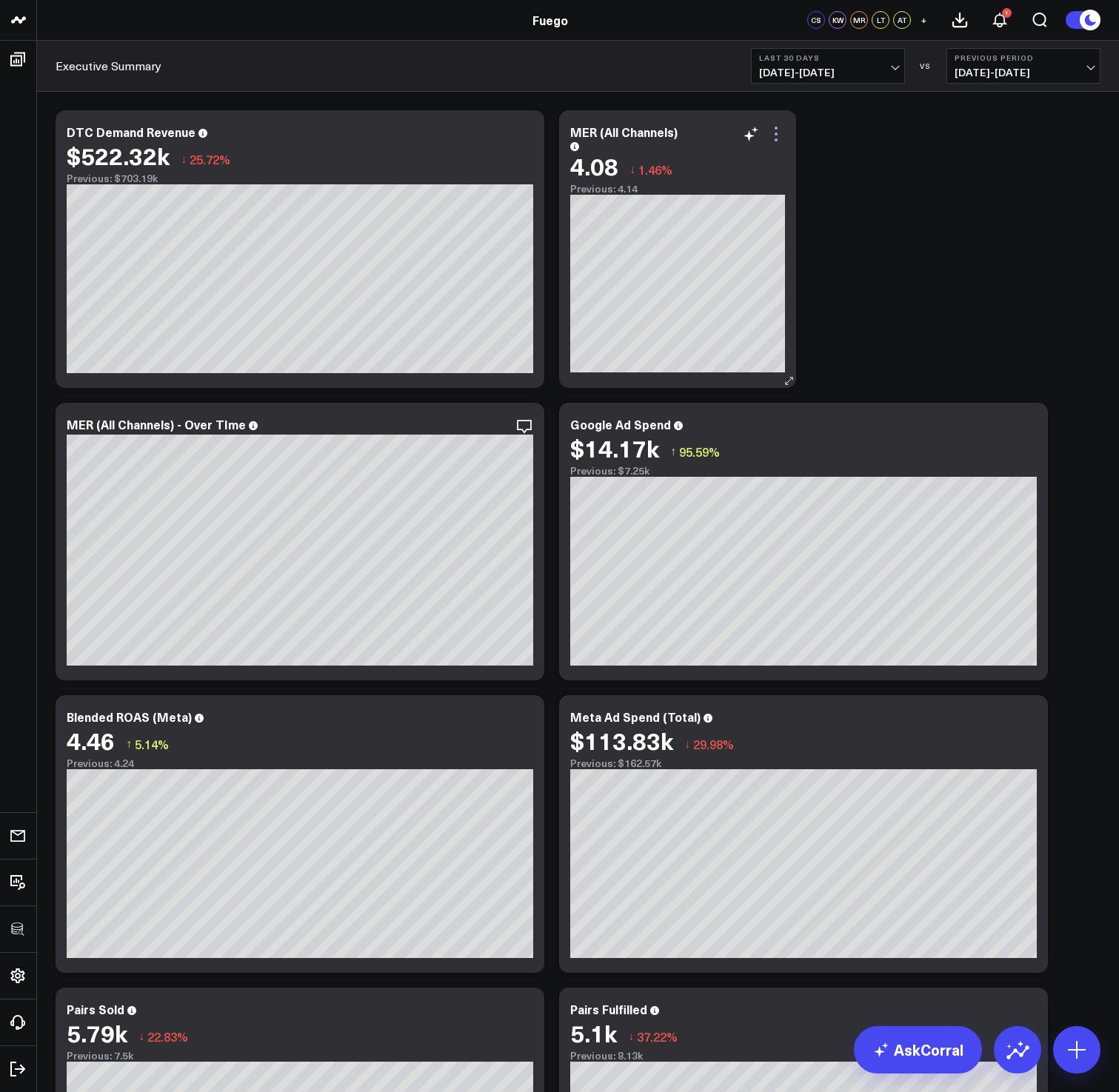
click at [776, 139] on icon at bounding box center [776, 140] width 3 height 3
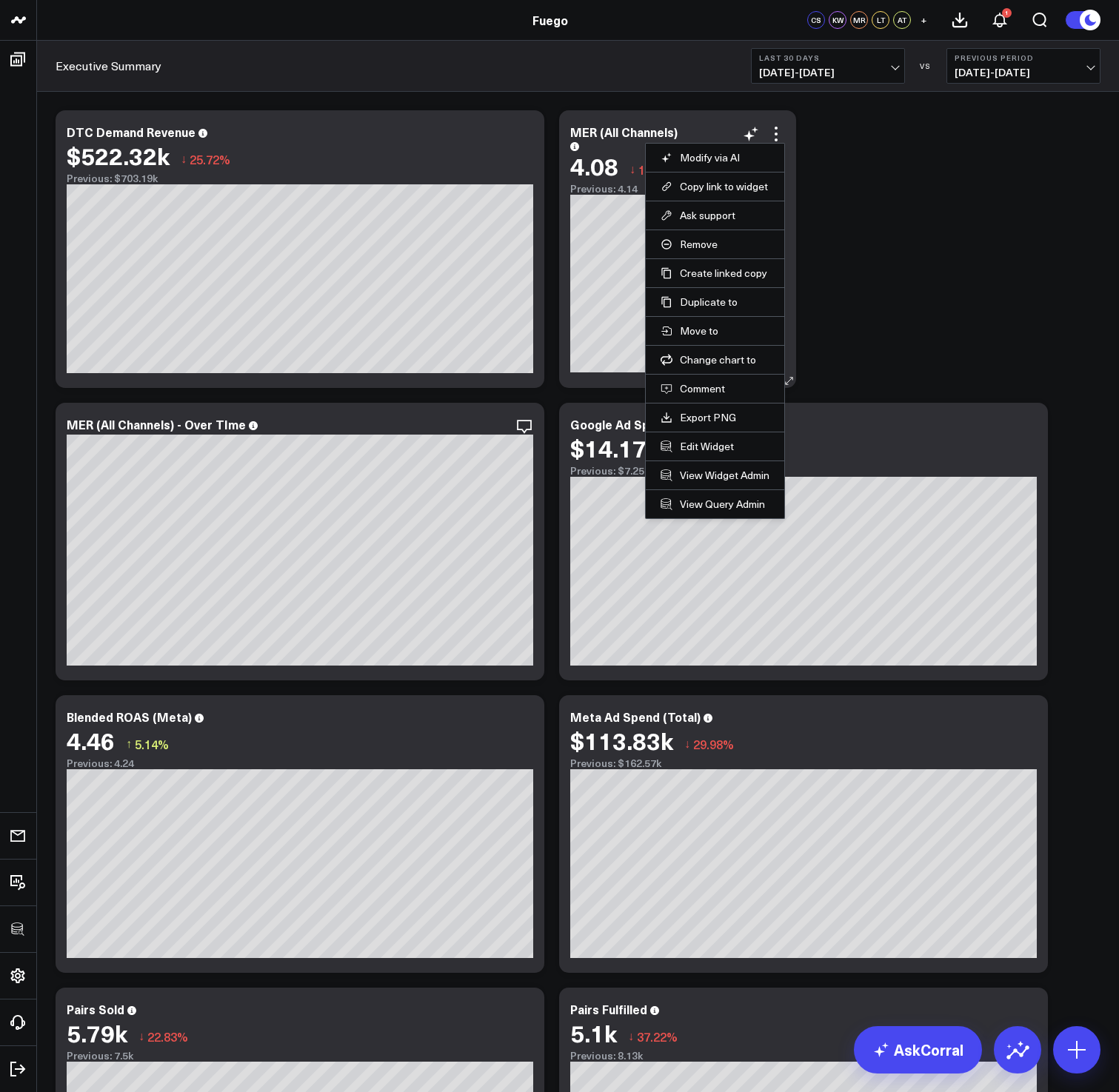
click at [638, 145] on div "MER (All Channels)" at bounding box center [677, 137] width 215 height 24
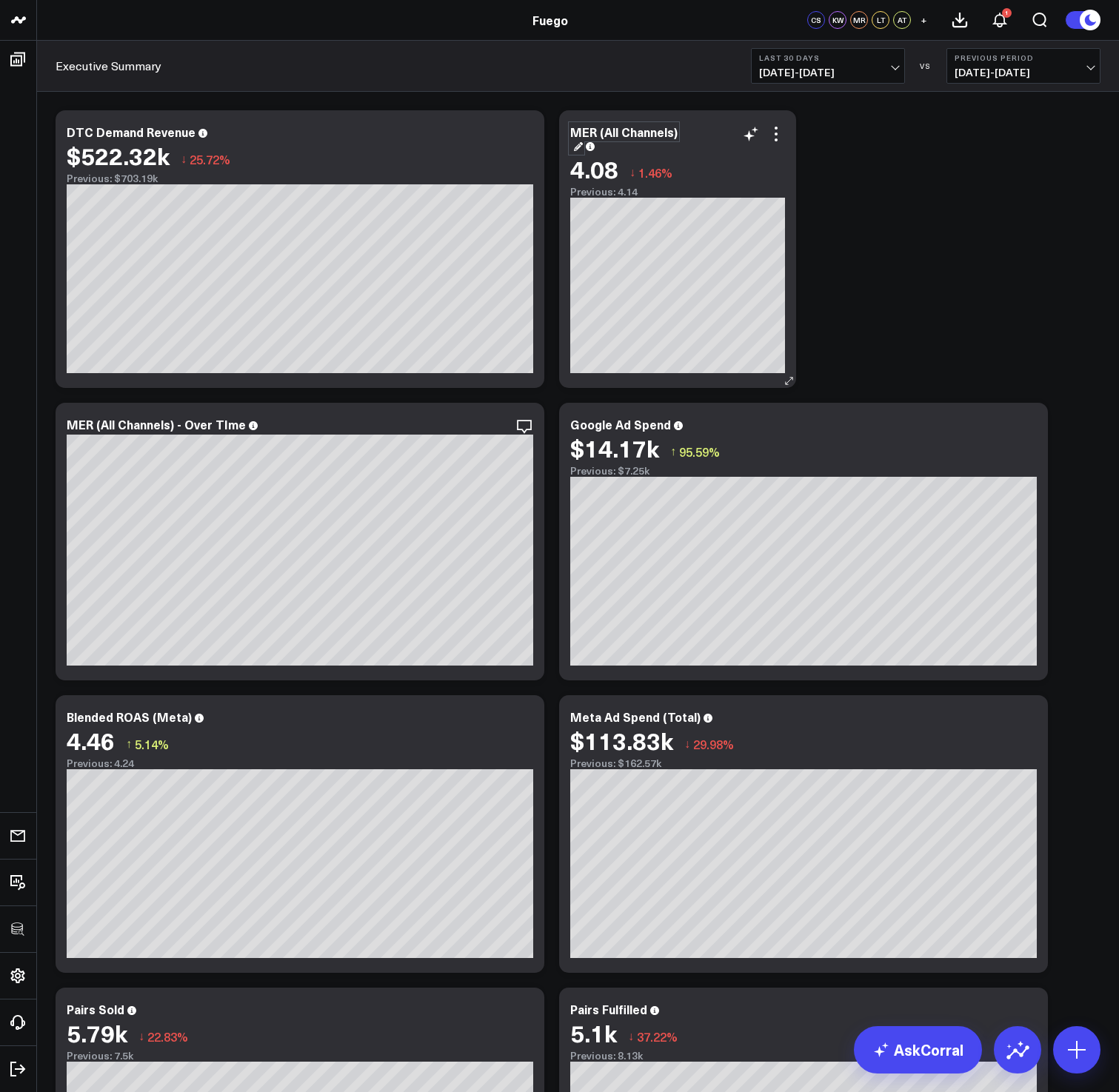
click at [636, 139] on div "MER (All Channels)" at bounding box center [623, 139] width 107 height 30
copy div "MER (All Channels)"
click at [778, 139] on icon at bounding box center [776, 134] width 18 height 18
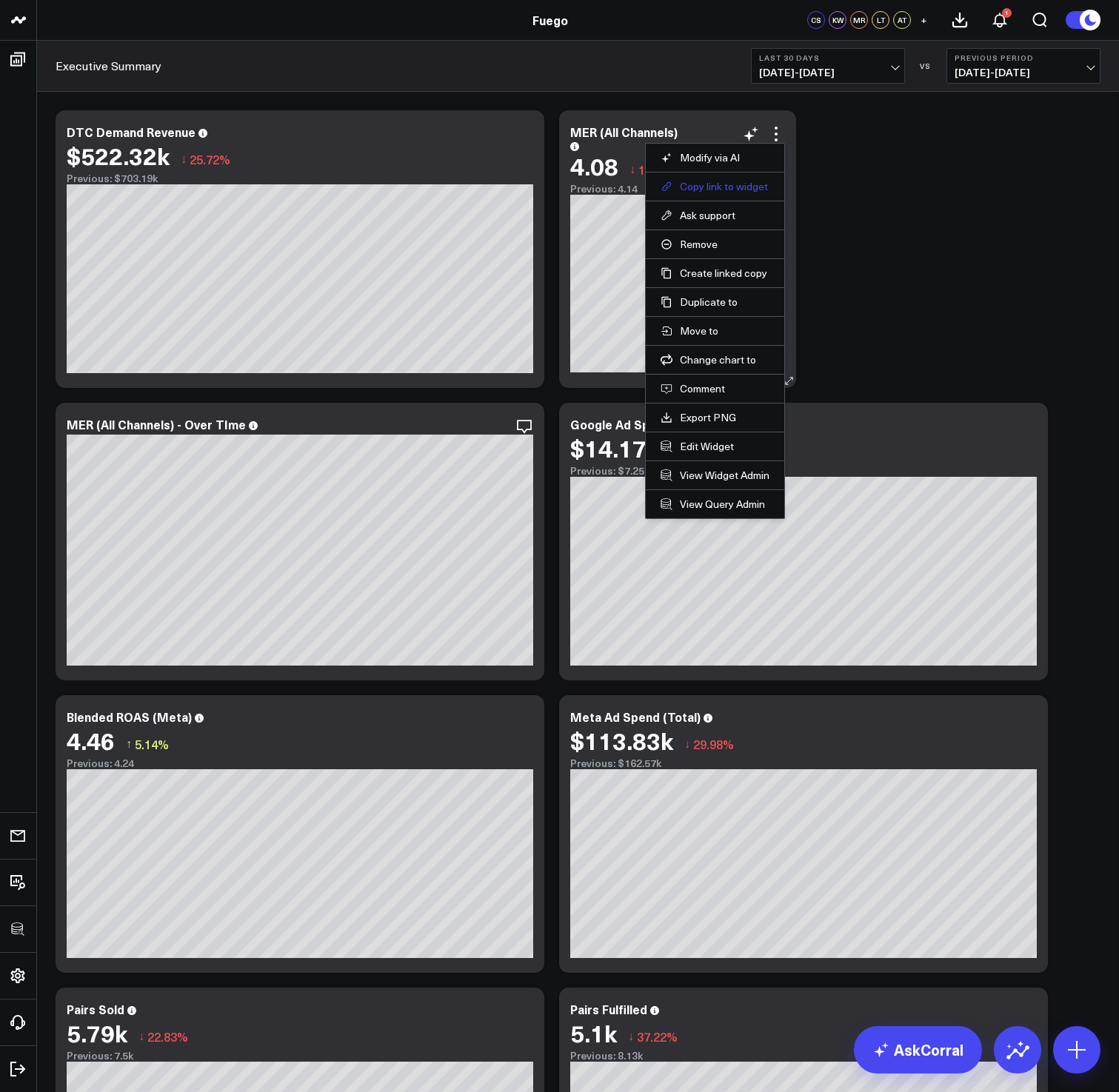
click at [736, 184] on button "Copy link to widget" at bounding box center [715, 187] width 109 height 14
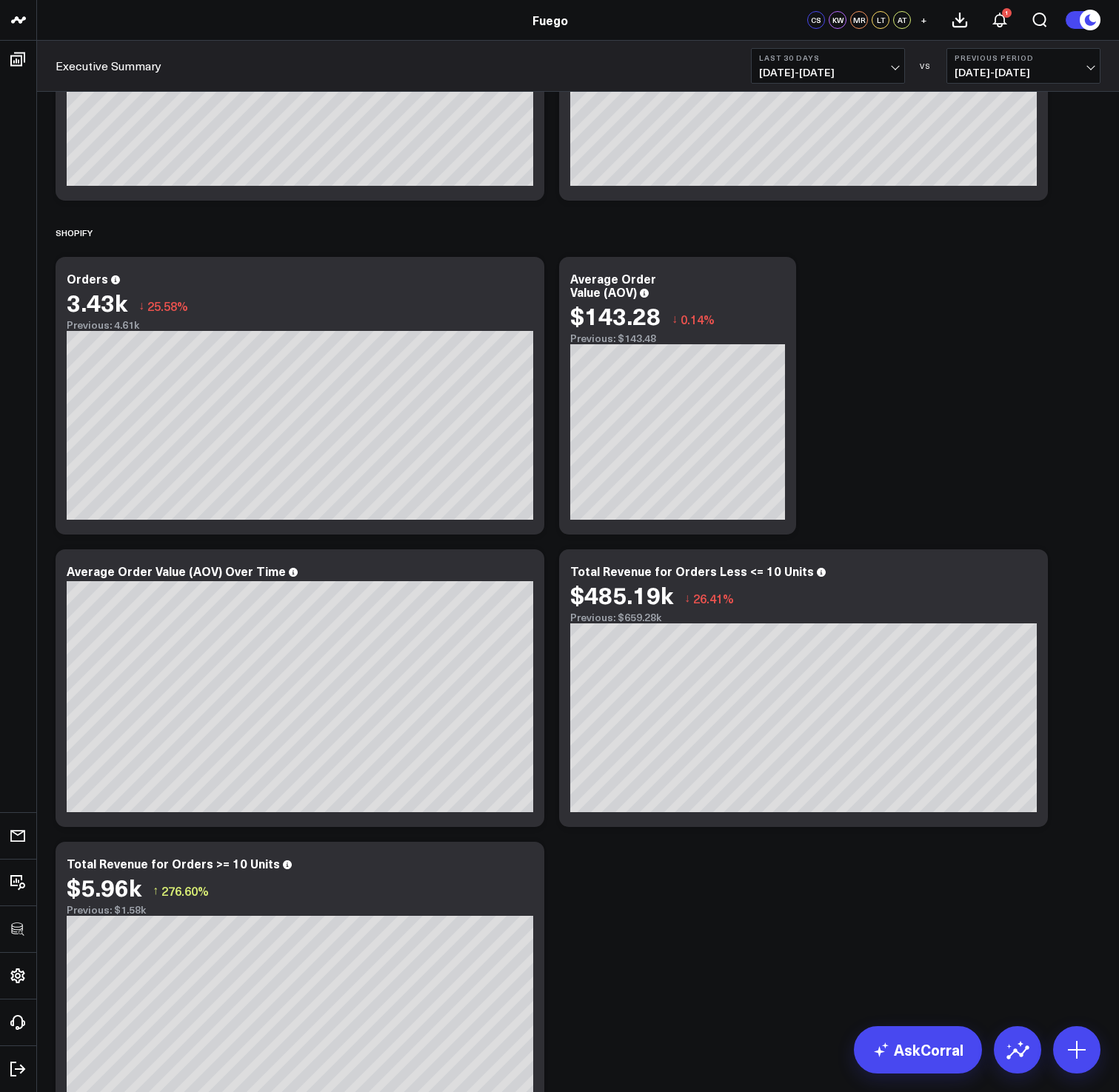
scroll to position [1698, 0]
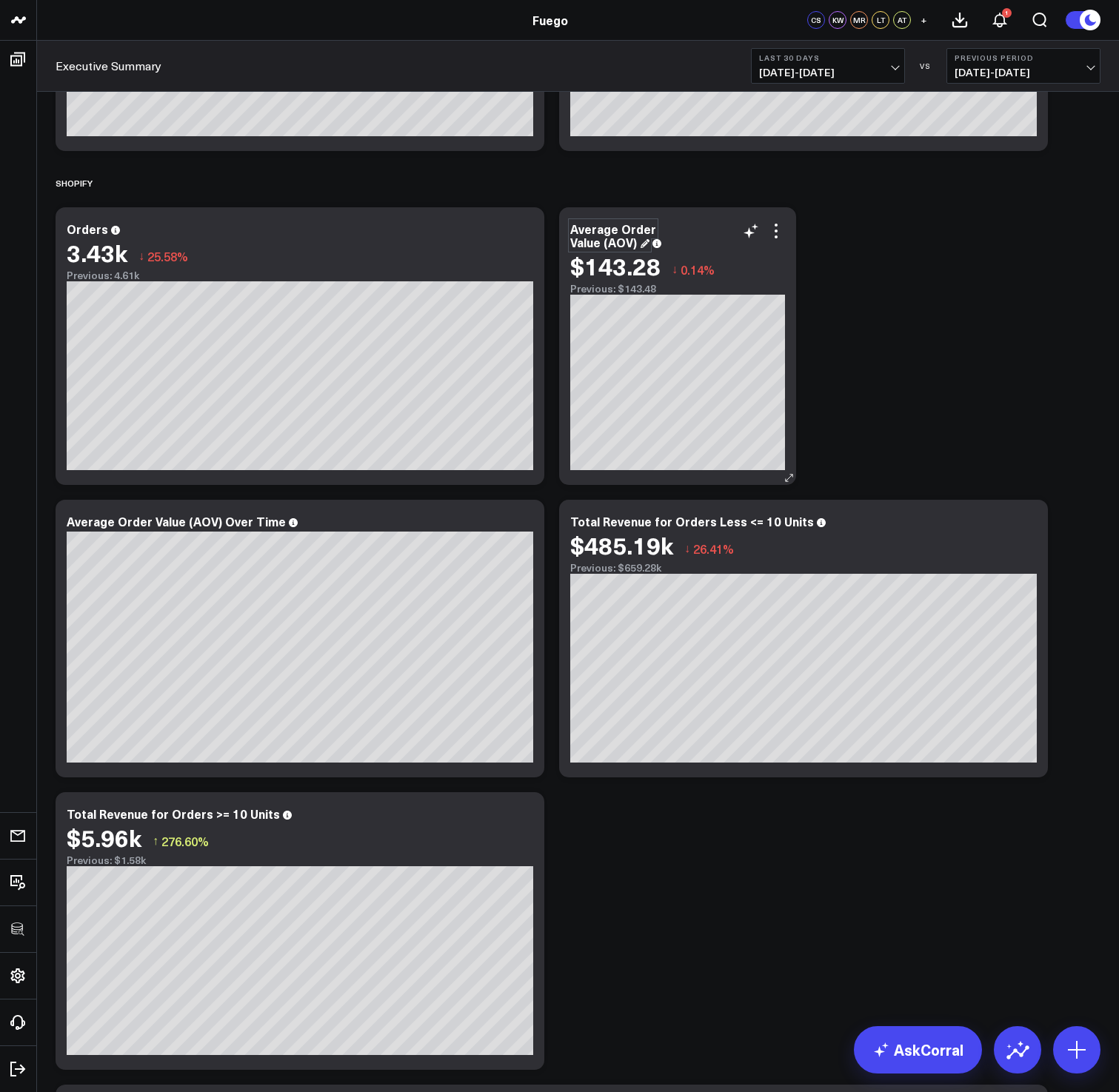
click at [599, 244] on div "Average Order Value (AOV)" at bounding box center [612, 235] width 86 height 30
copy div "Average Order Value (AOV)"
click at [774, 228] on icon at bounding box center [776, 231] width 18 height 18
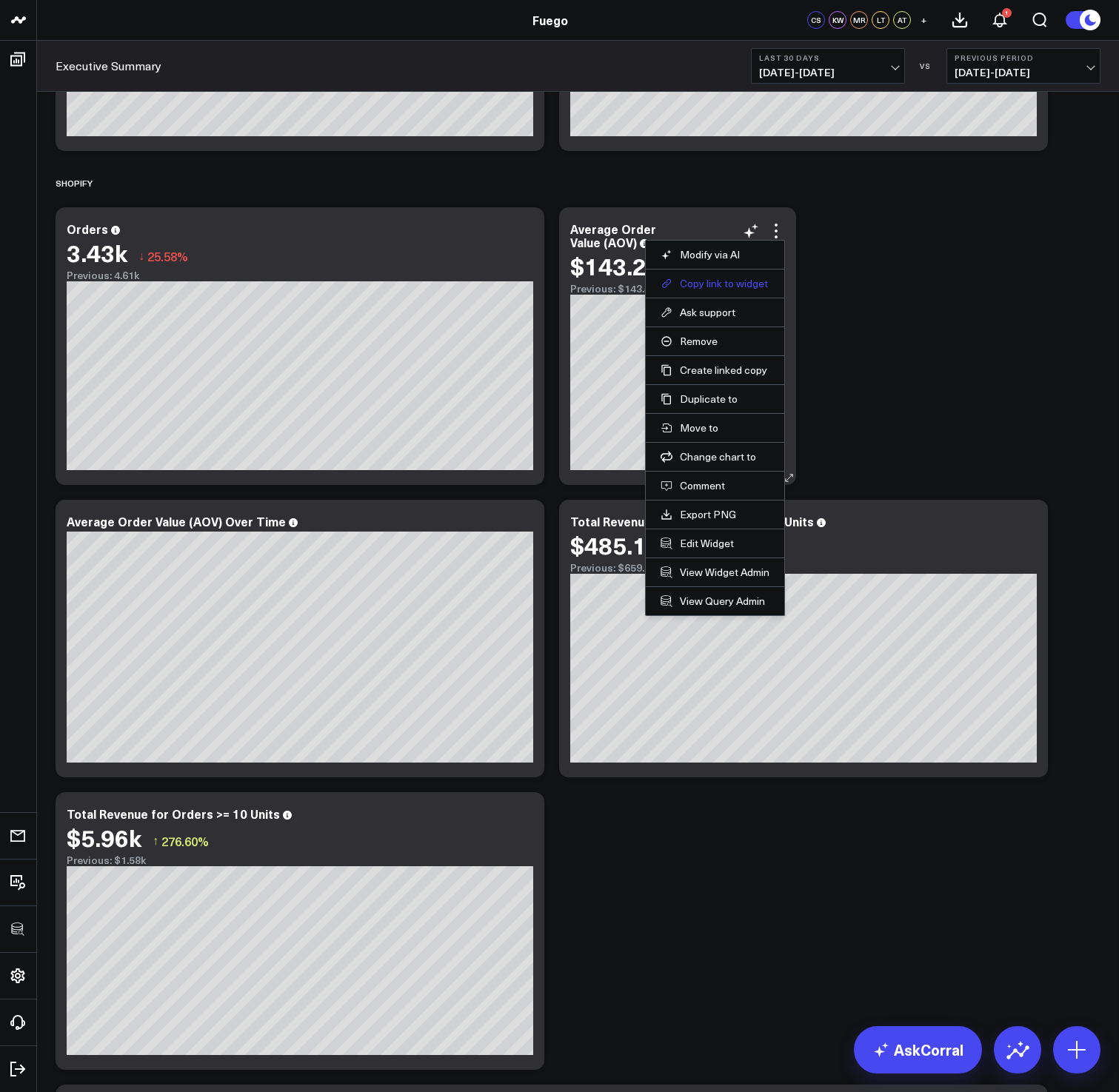
click at [731, 288] on button "Copy link to widget" at bounding box center [715, 283] width 109 height 14
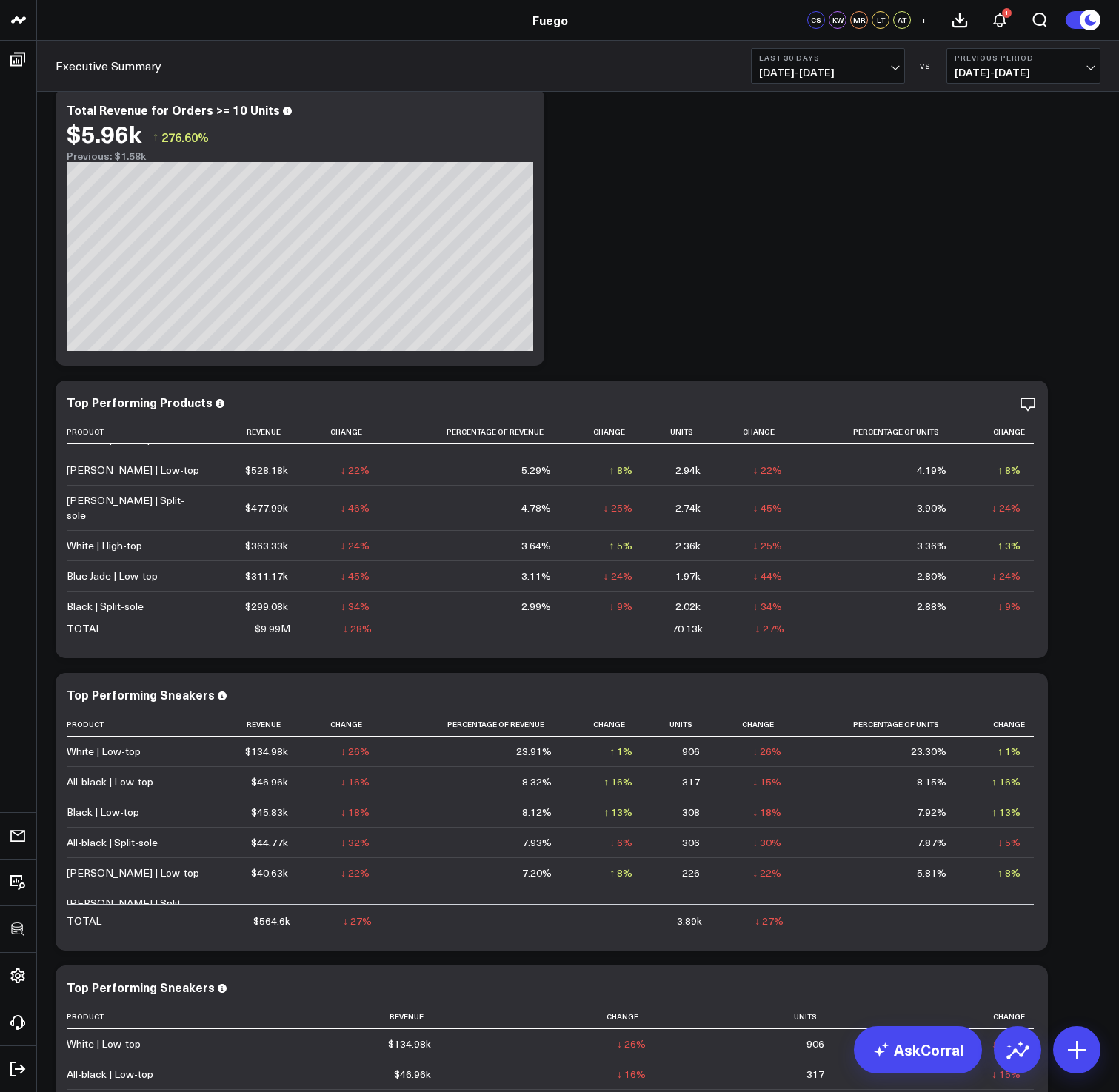
scroll to position [2391, 0]
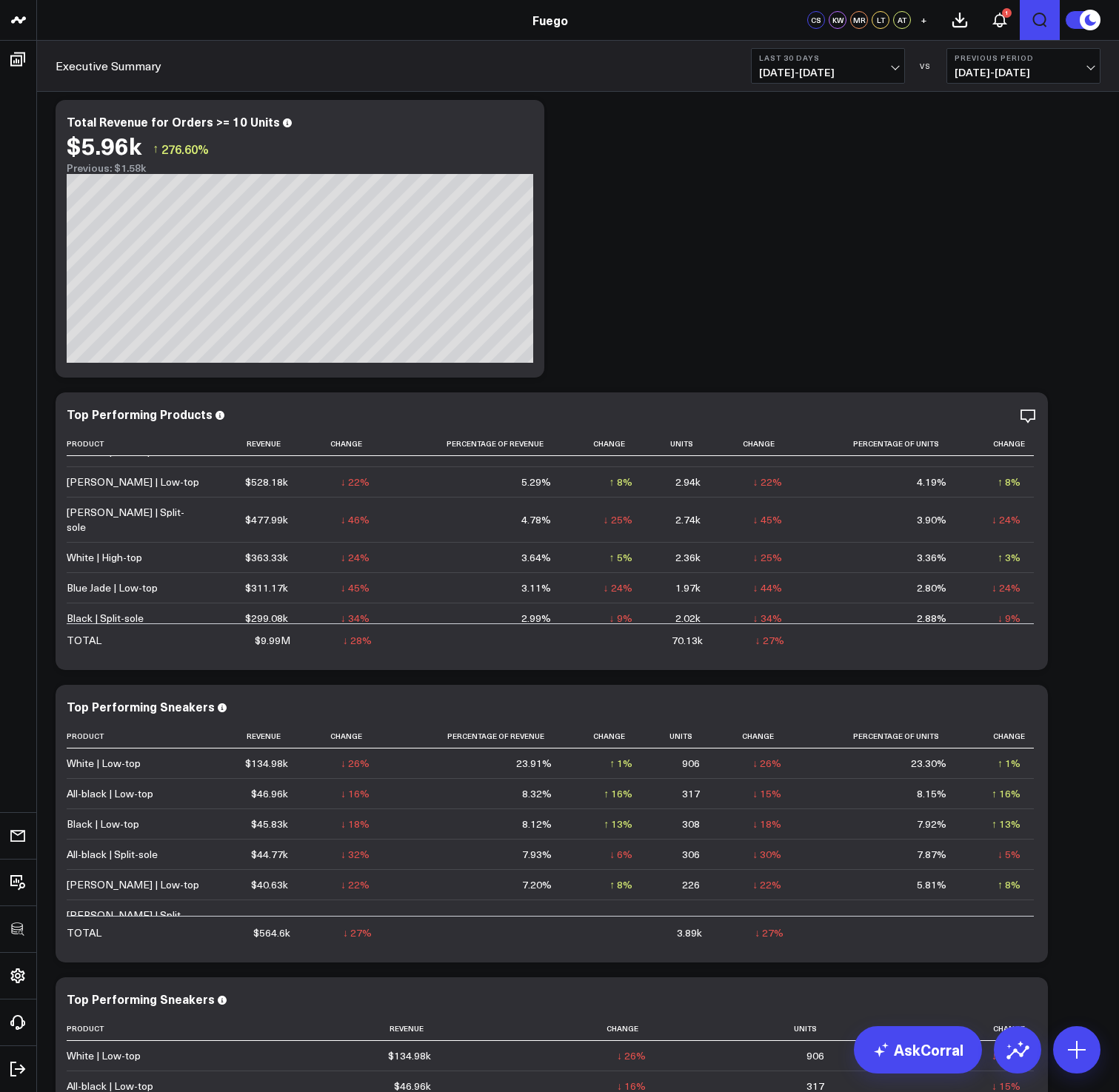
click at [1030, 22] on icon "Open search" at bounding box center [1039, 20] width 18 height 18
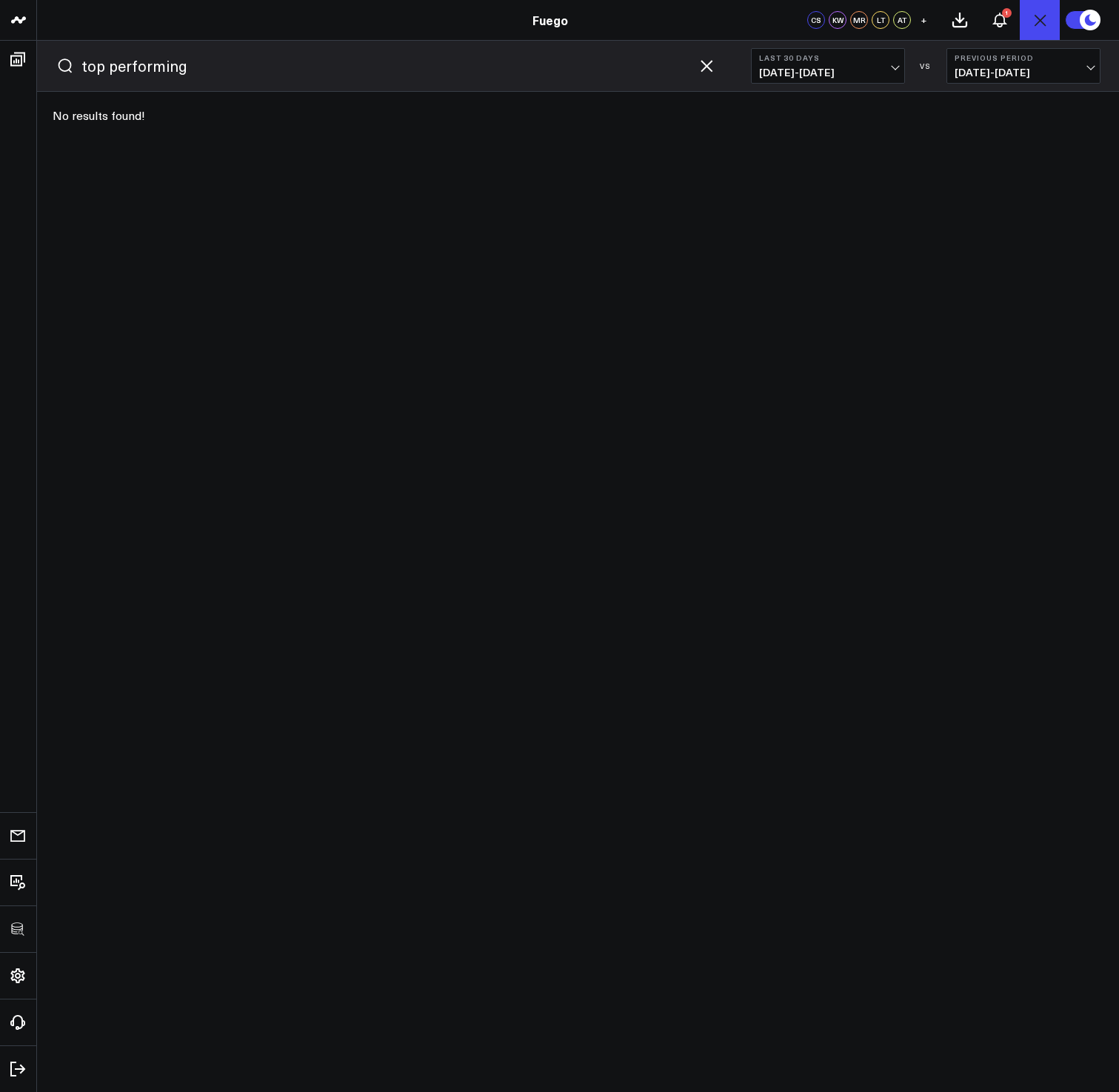
type input "top performing"
click at [56, 57] on button "submit" at bounding box center [65, 66] width 18 height 18
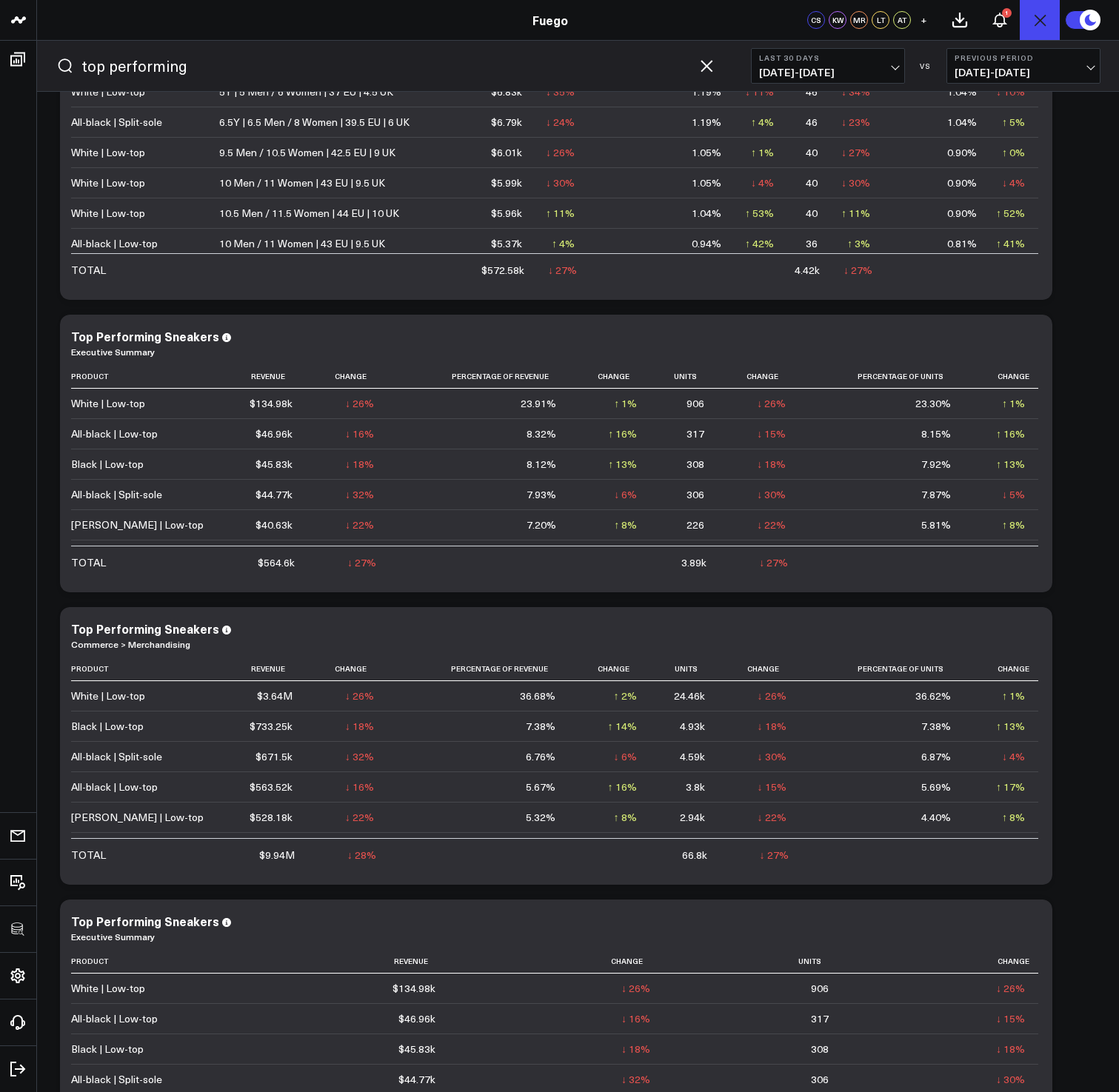
scroll to position [1953, 0]
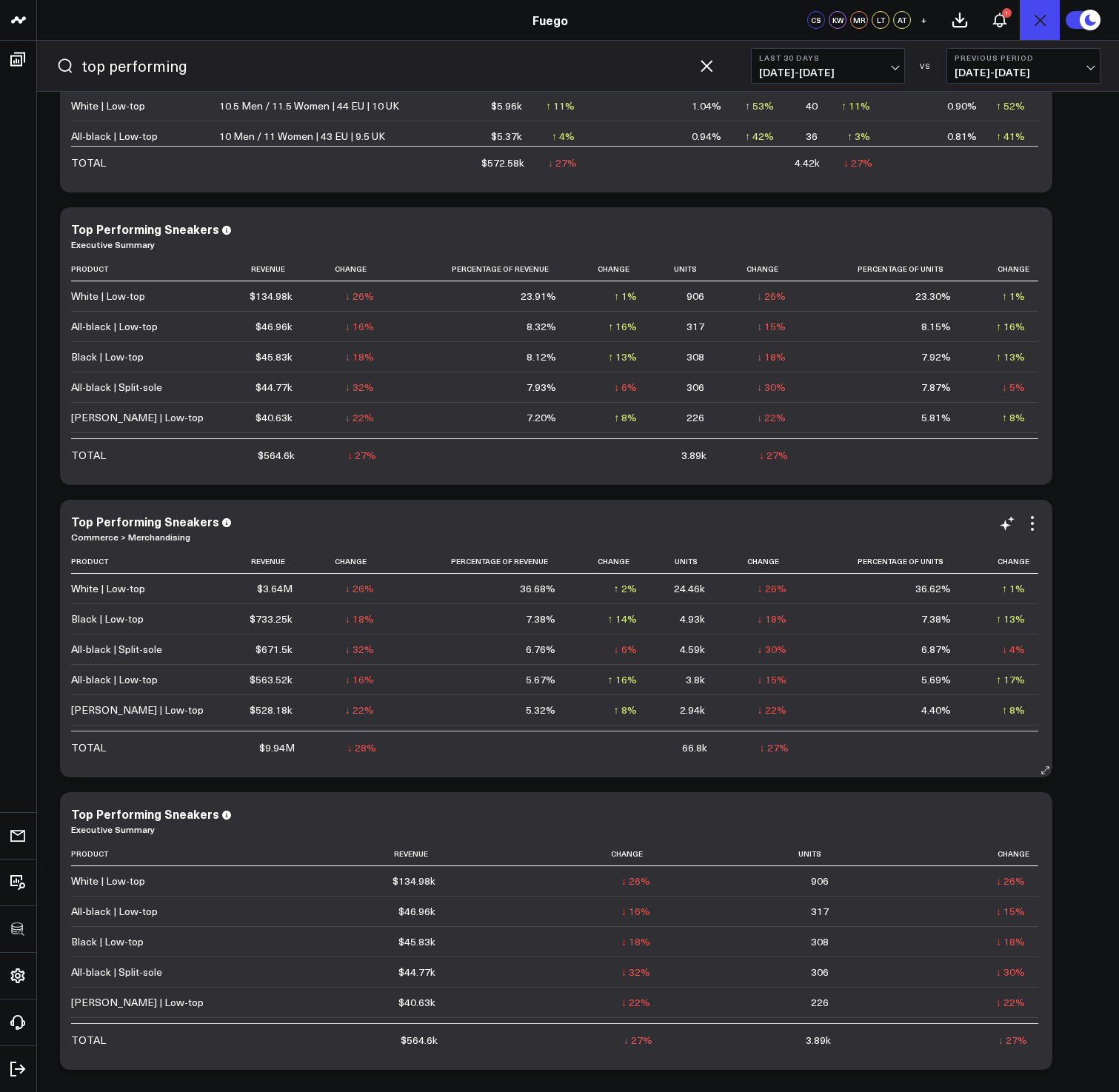
click at [177, 539] on link "Commerce > Merchandising" at bounding box center [130, 536] width 119 height 12
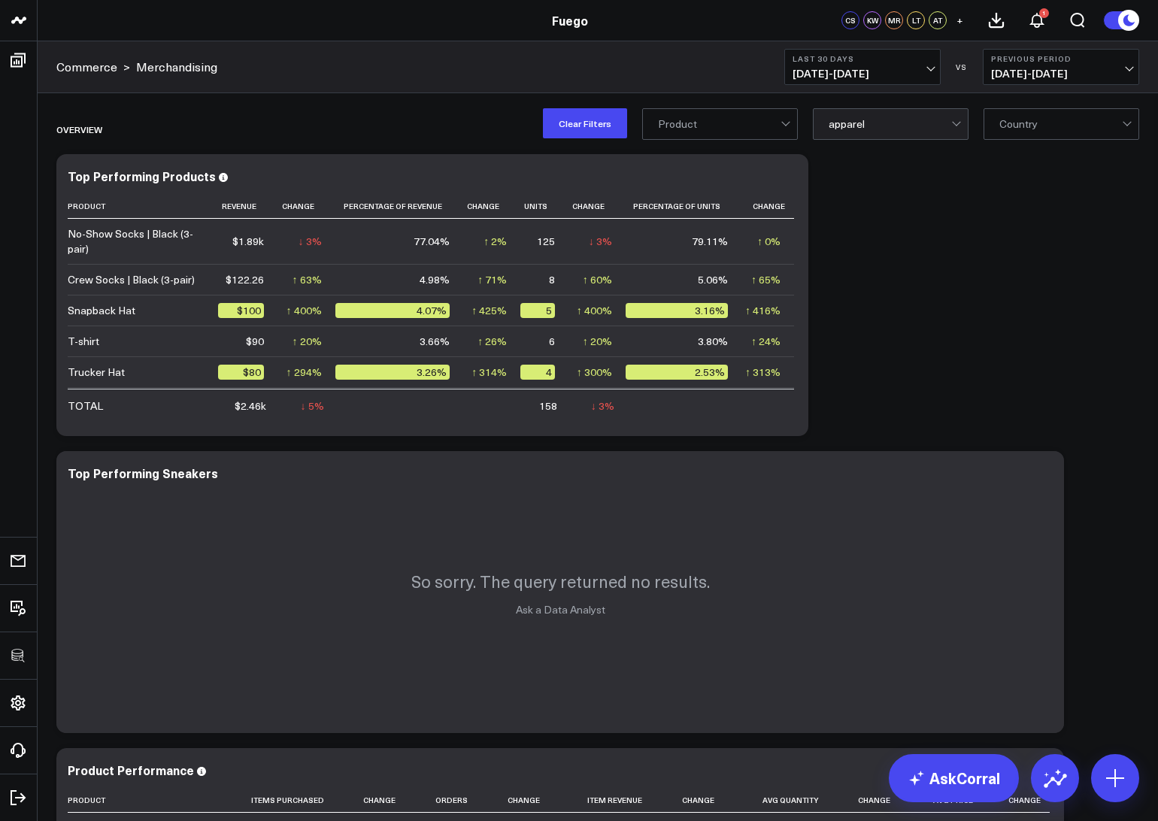
scroll to position [122, 0]
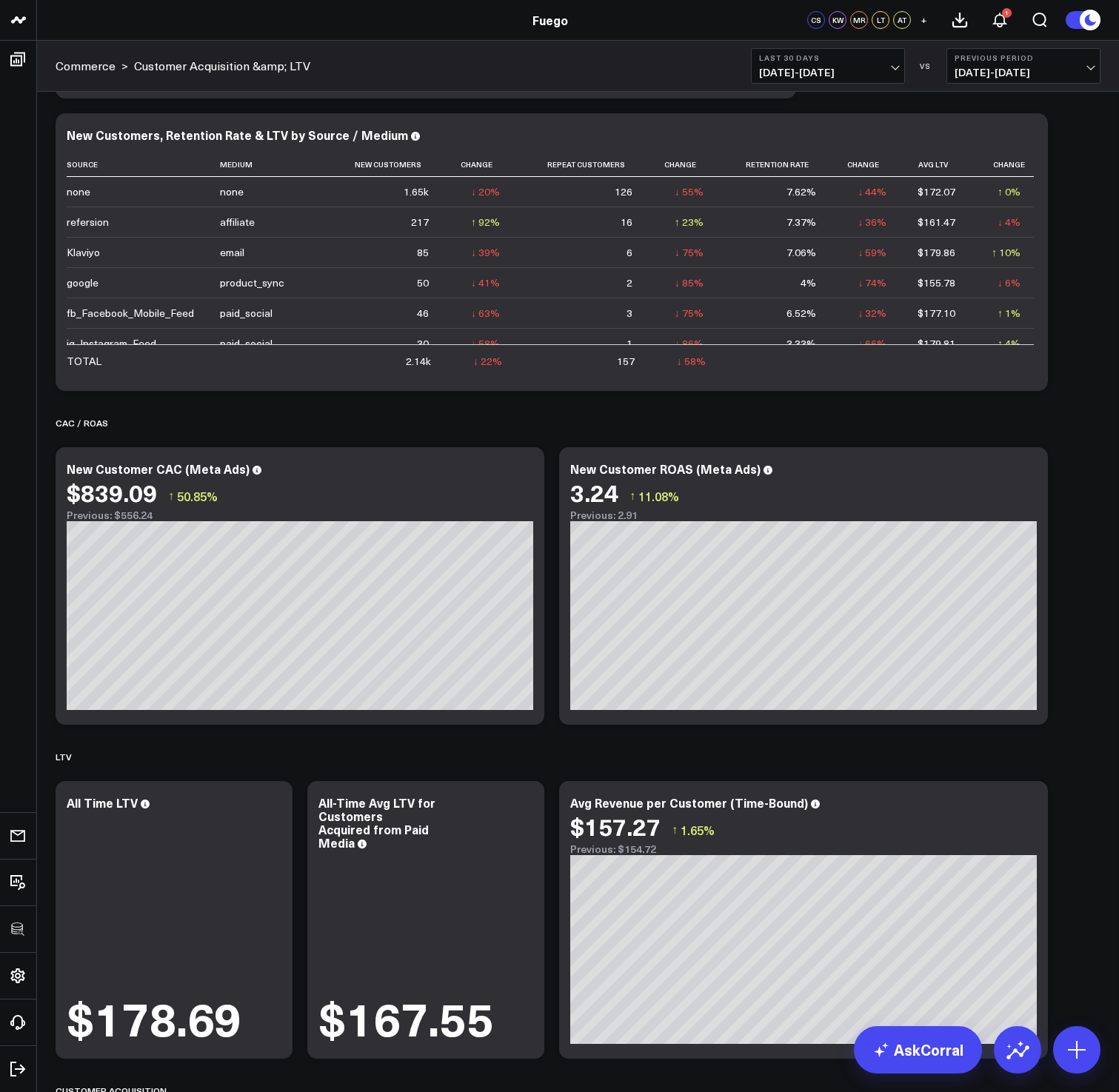
scroll to position [2825, 0]
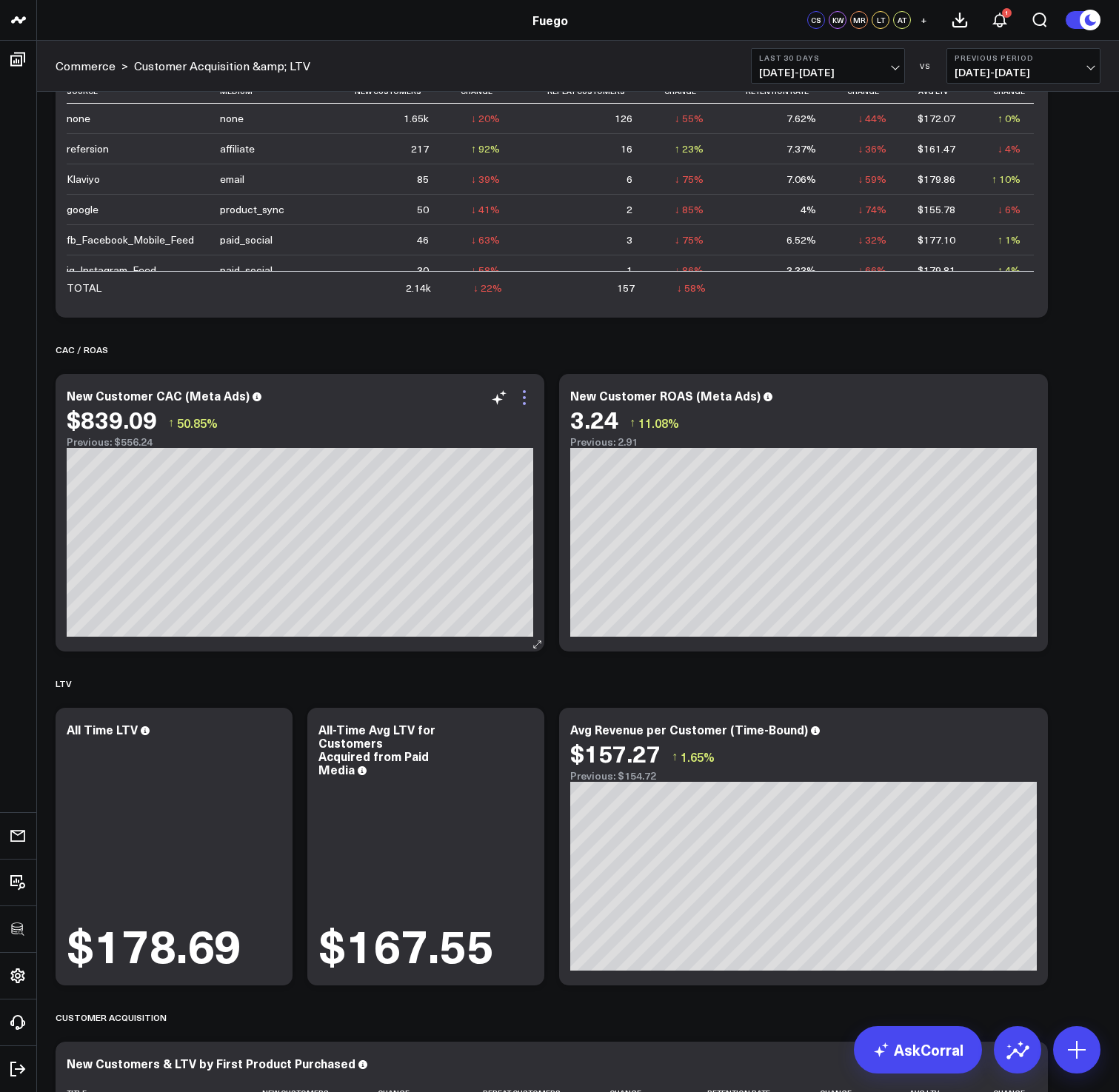
click at [526, 397] on icon at bounding box center [525, 397] width 18 height 18
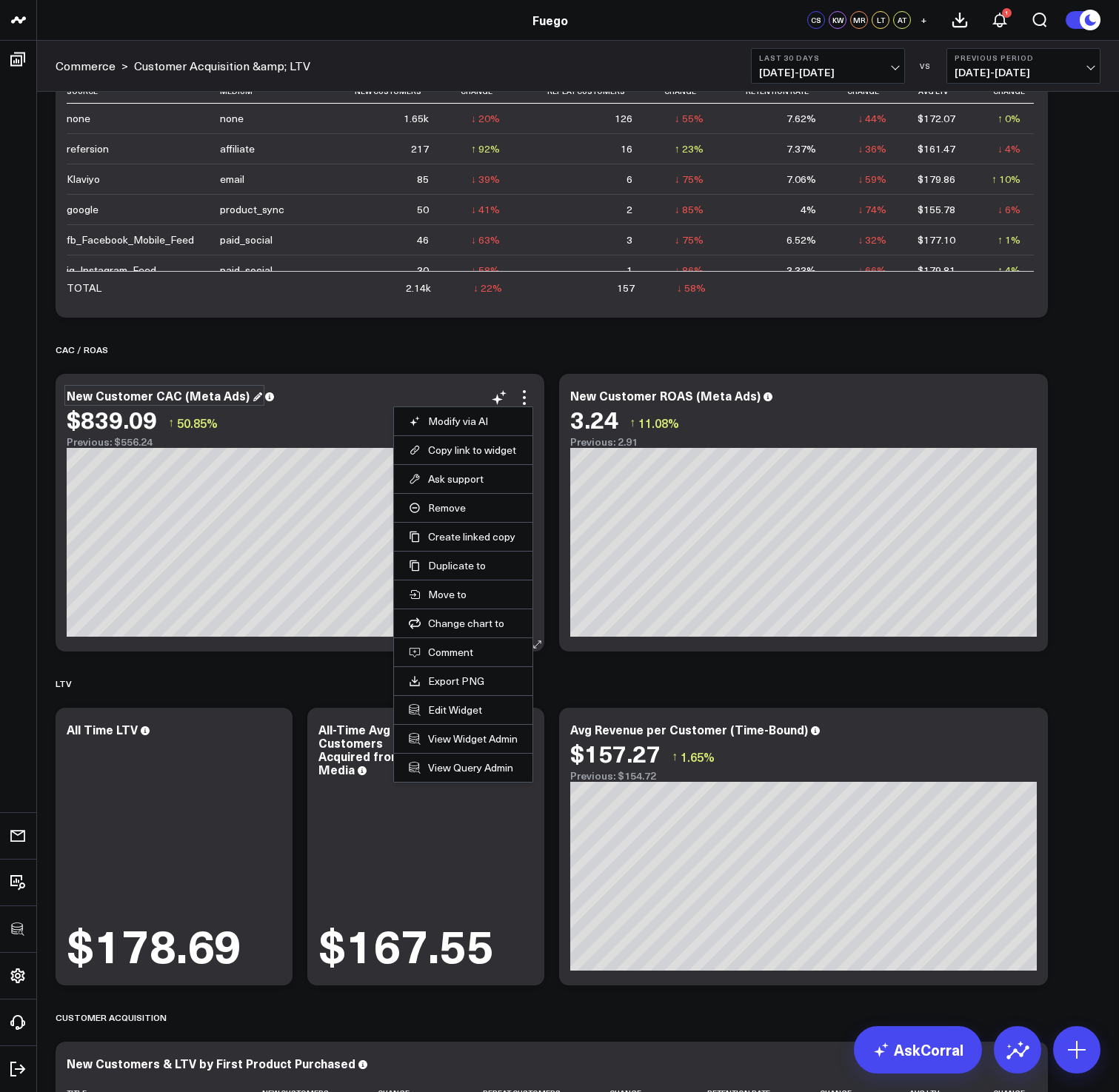
click at [162, 394] on div "New Customer CAC (Meta Ads)" at bounding box center [164, 394] width 196 height 17
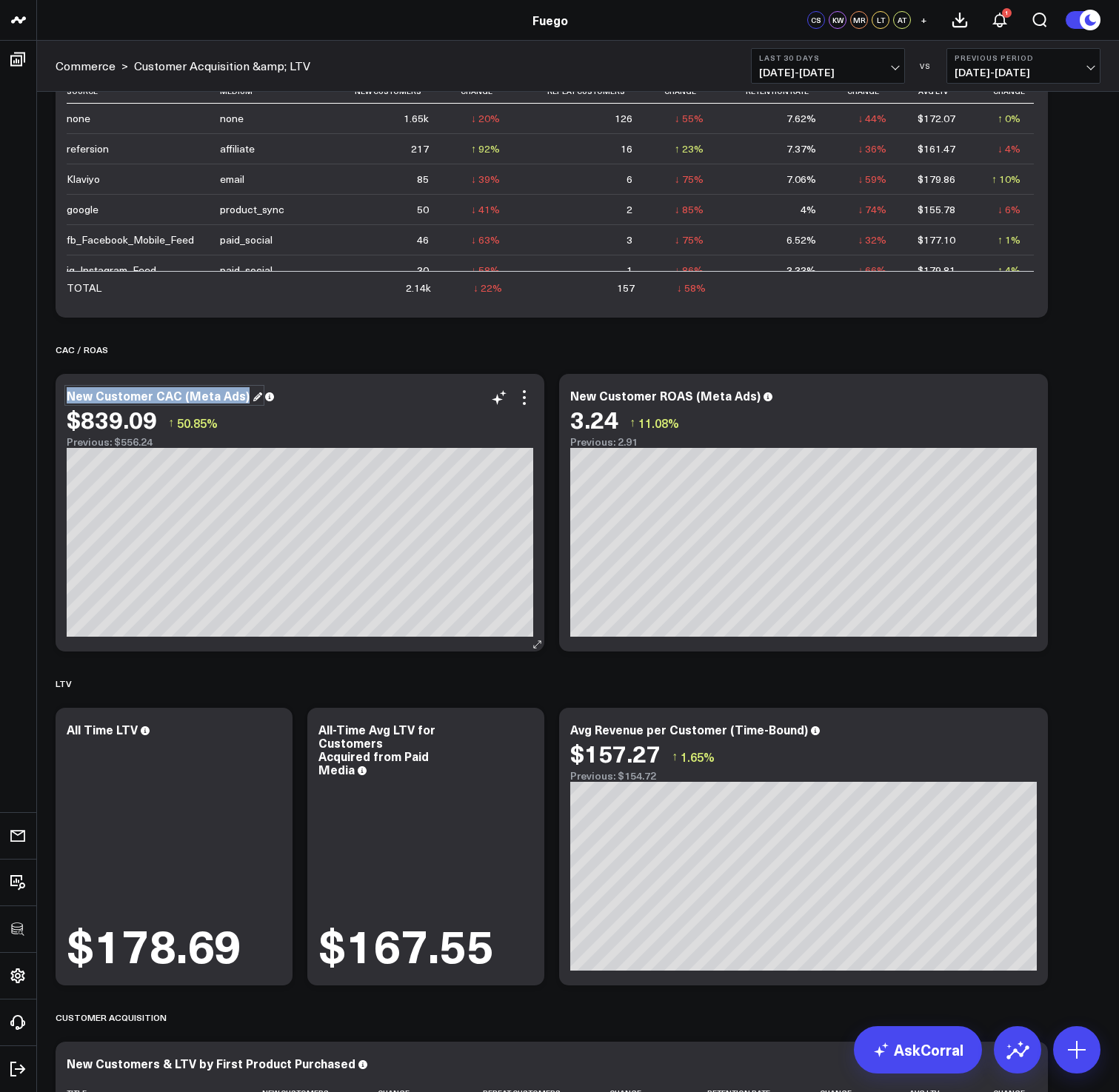
copy div "New Customer CAC (Meta Ads)"
click at [528, 397] on icon at bounding box center [525, 397] width 18 height 18
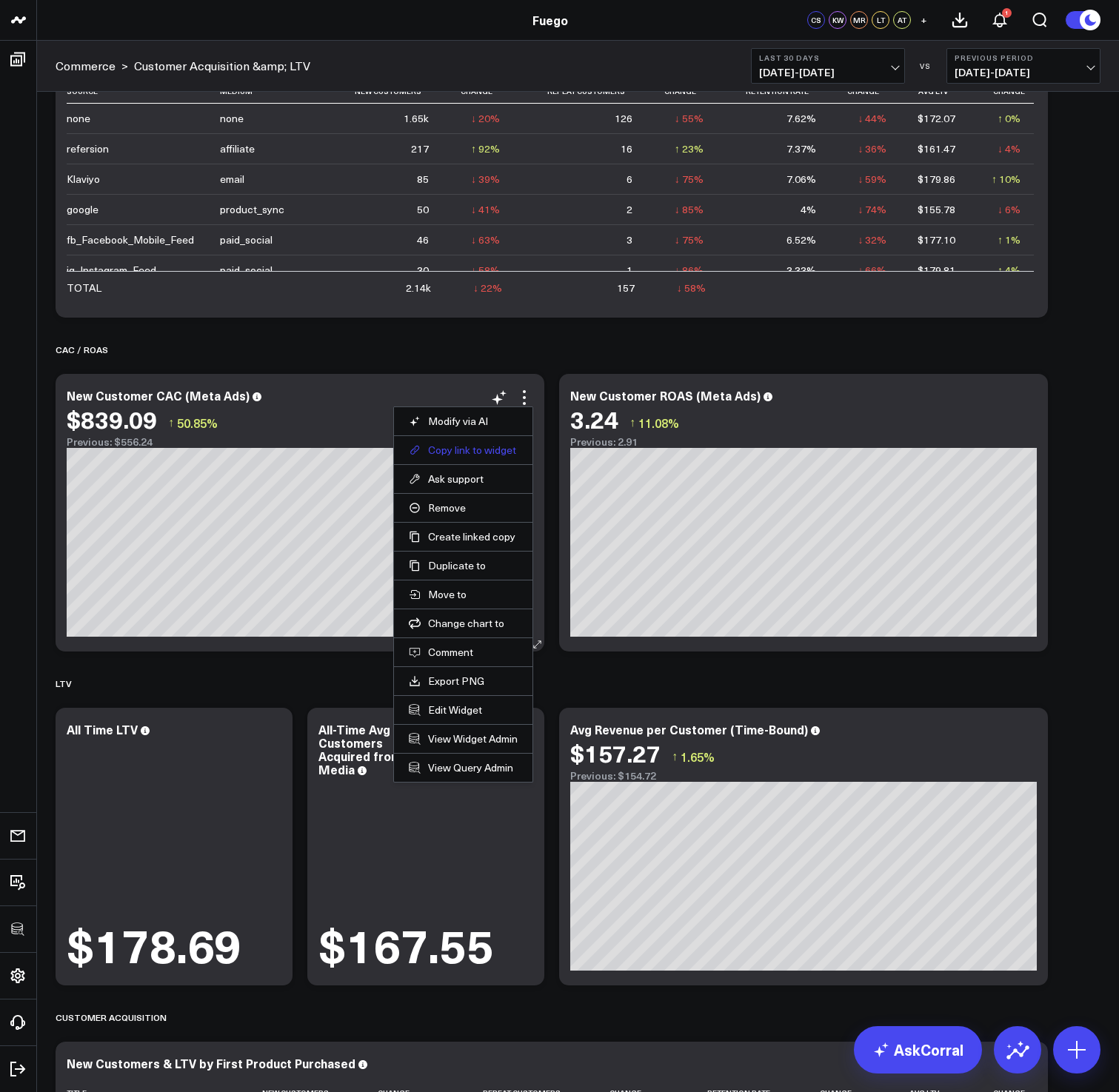
click at [504, 448] on button "Copy link to widget" at bounding box center [463, 451] width 109 height 14
